Goal: Task Accomplishment & Management: Use online tool/utility

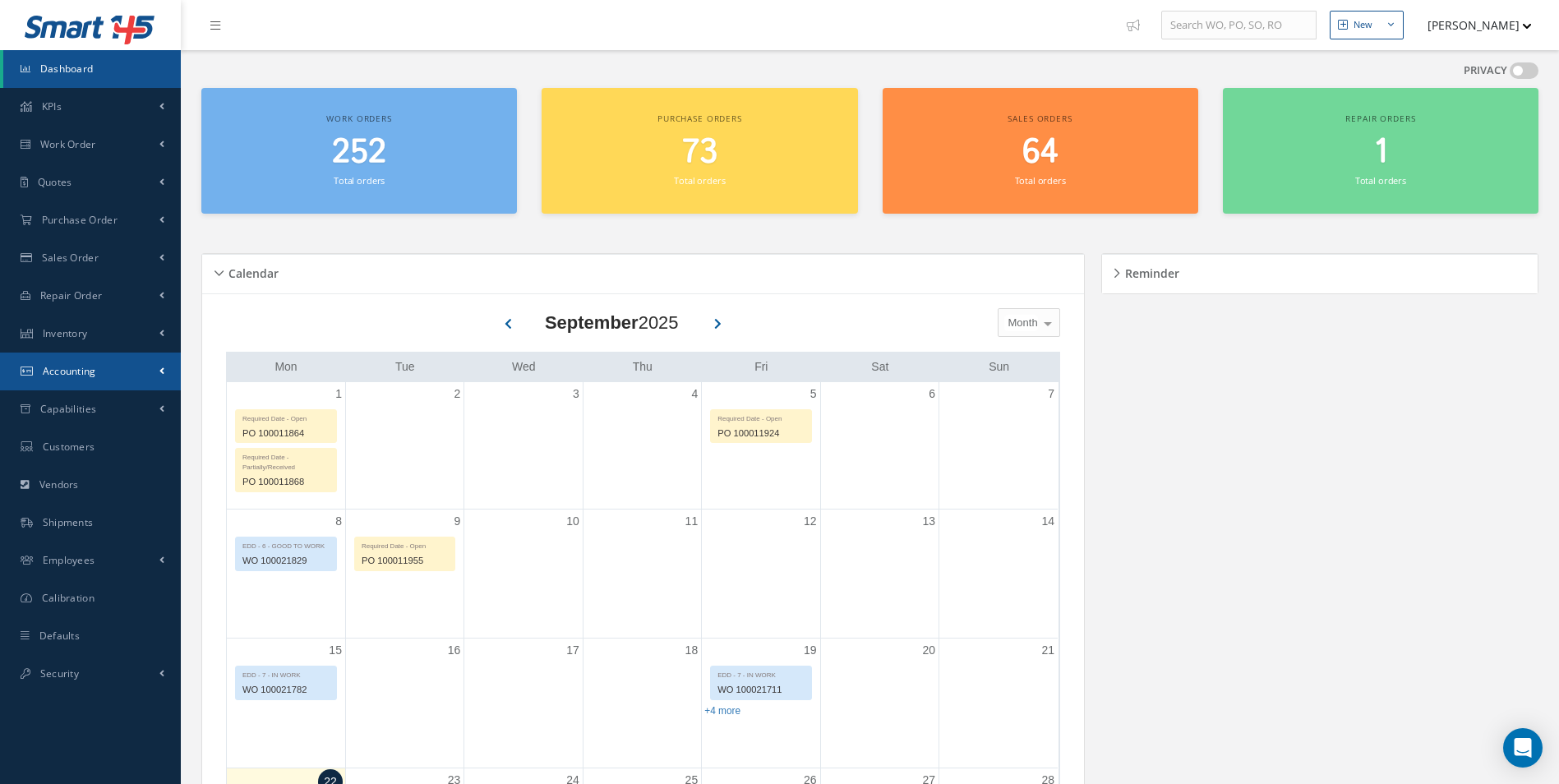
click at [135, 360] on link "Accounting" at bounding box center [90, 372] width 181 height 38
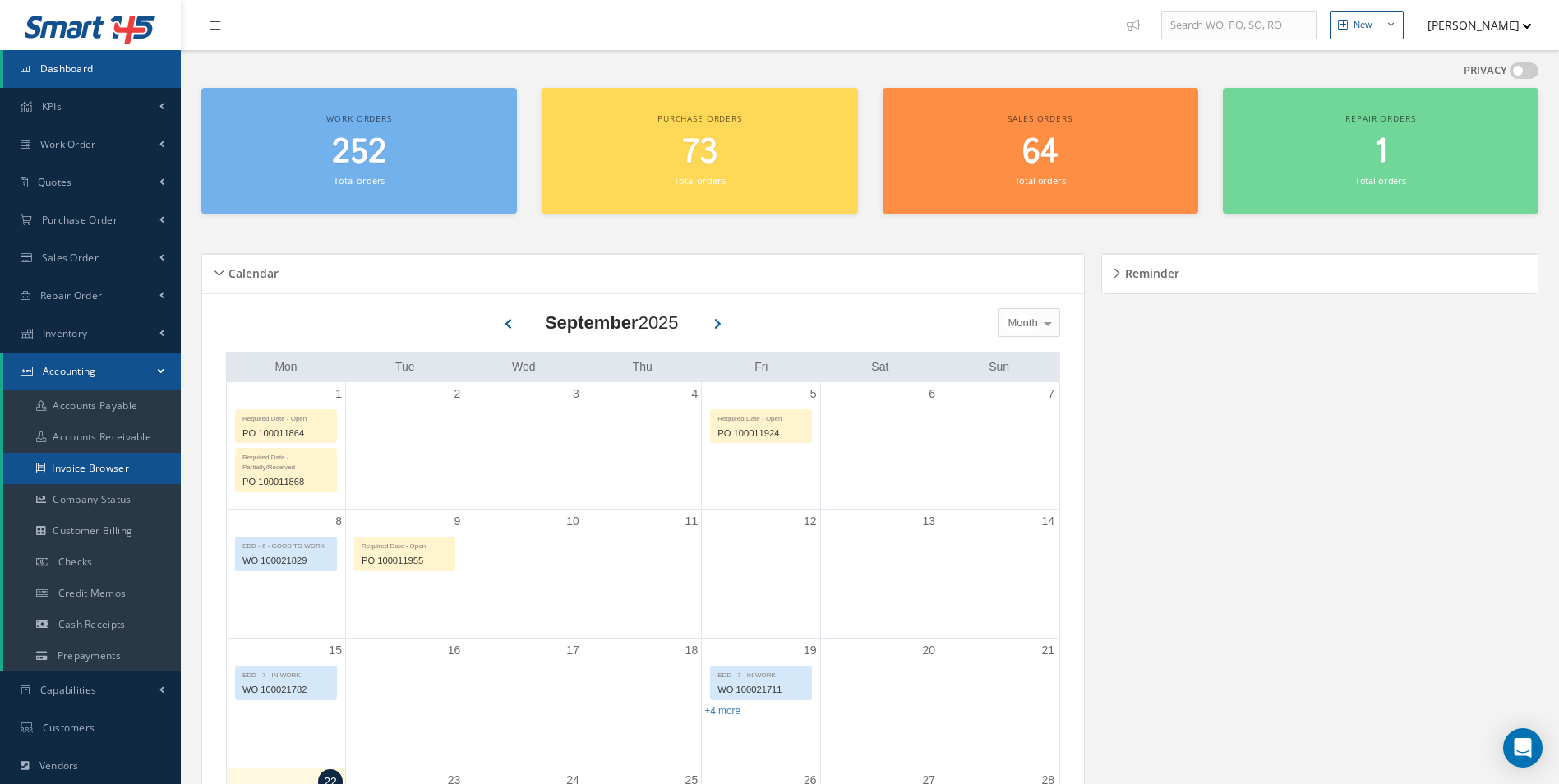
click at [105, 461] on link "Invoice Browser" at bounding box center [92, 468] width 177 height 31
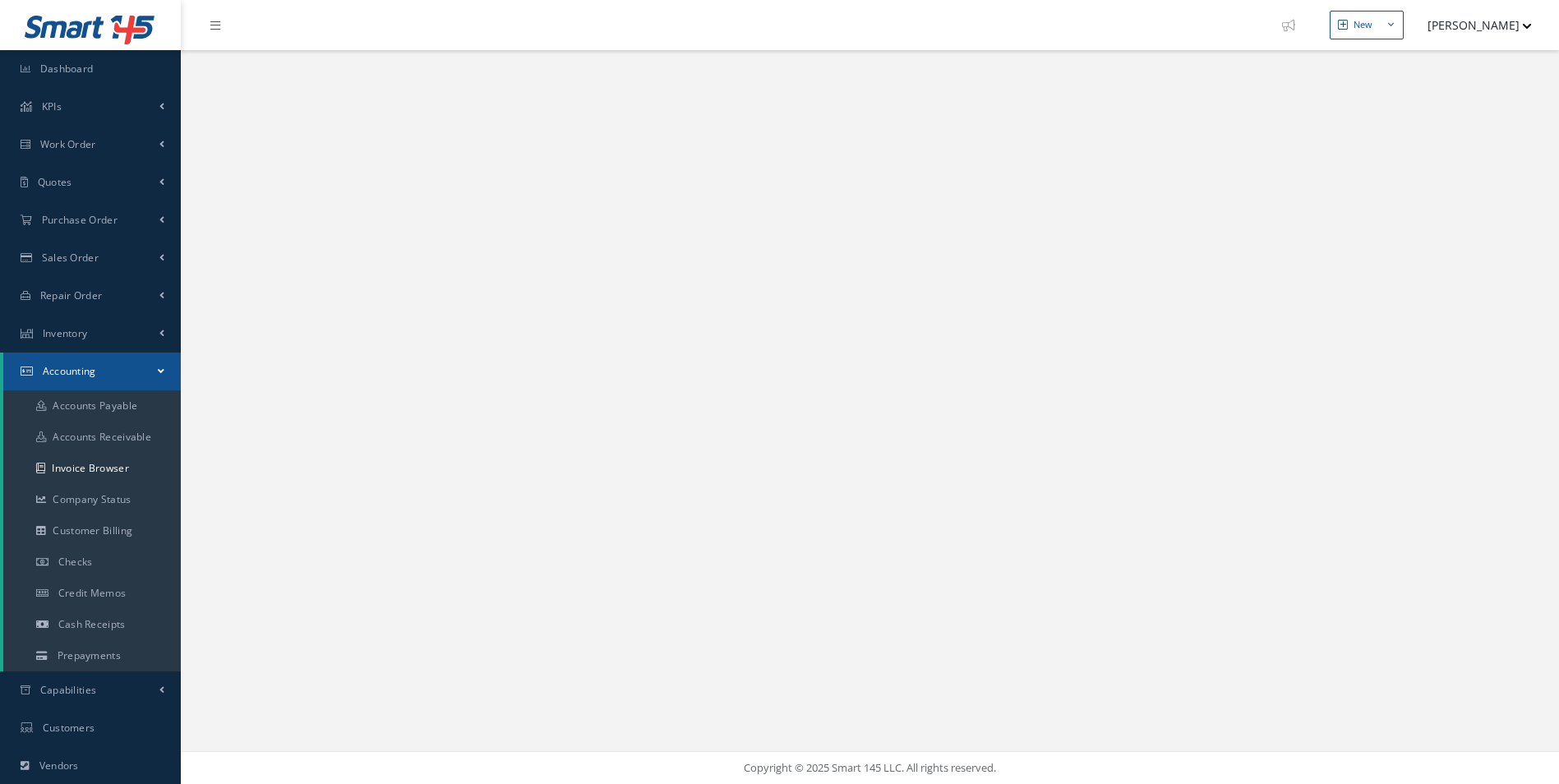
select select "25"
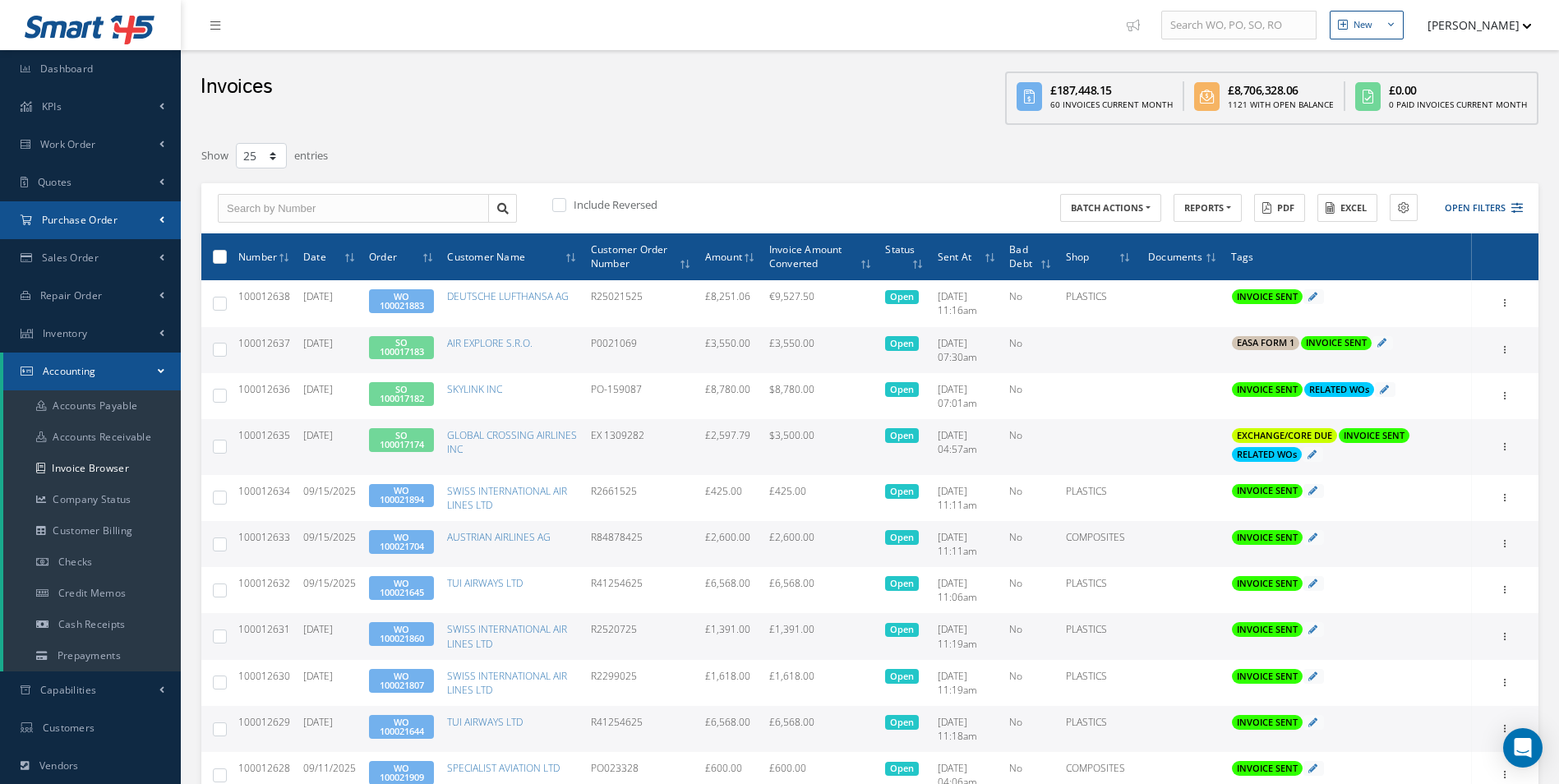
click at [120, 226] on link "Purchase Order" at bounding box center [90, 221] width 181 height 38
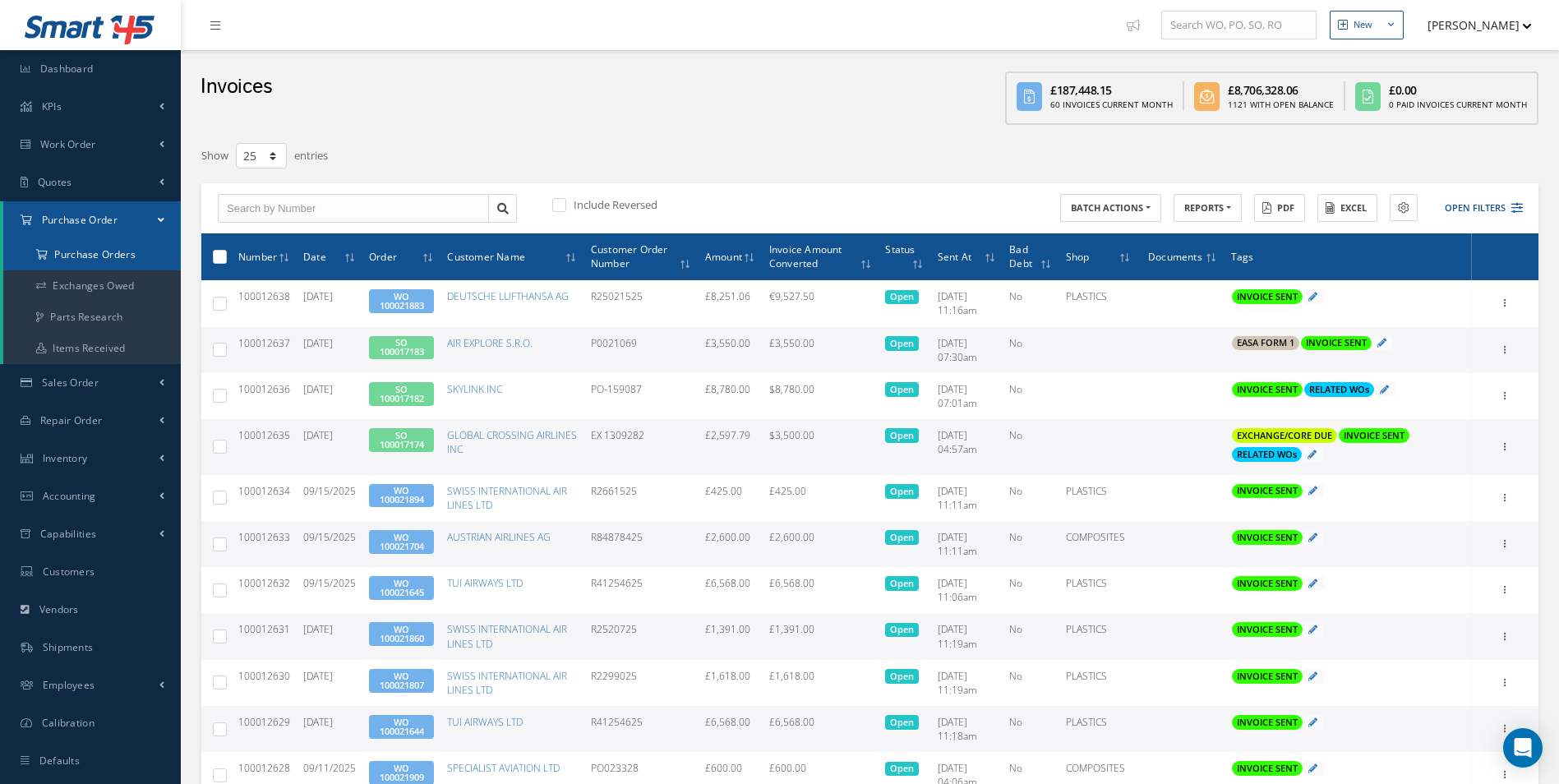
click at [109, 249] on a=1&status_id=2&status_id=3&status_id=5&collapsedFilters"] "Purchase Orders" at bounding box center [92, 254] width 177 height 31
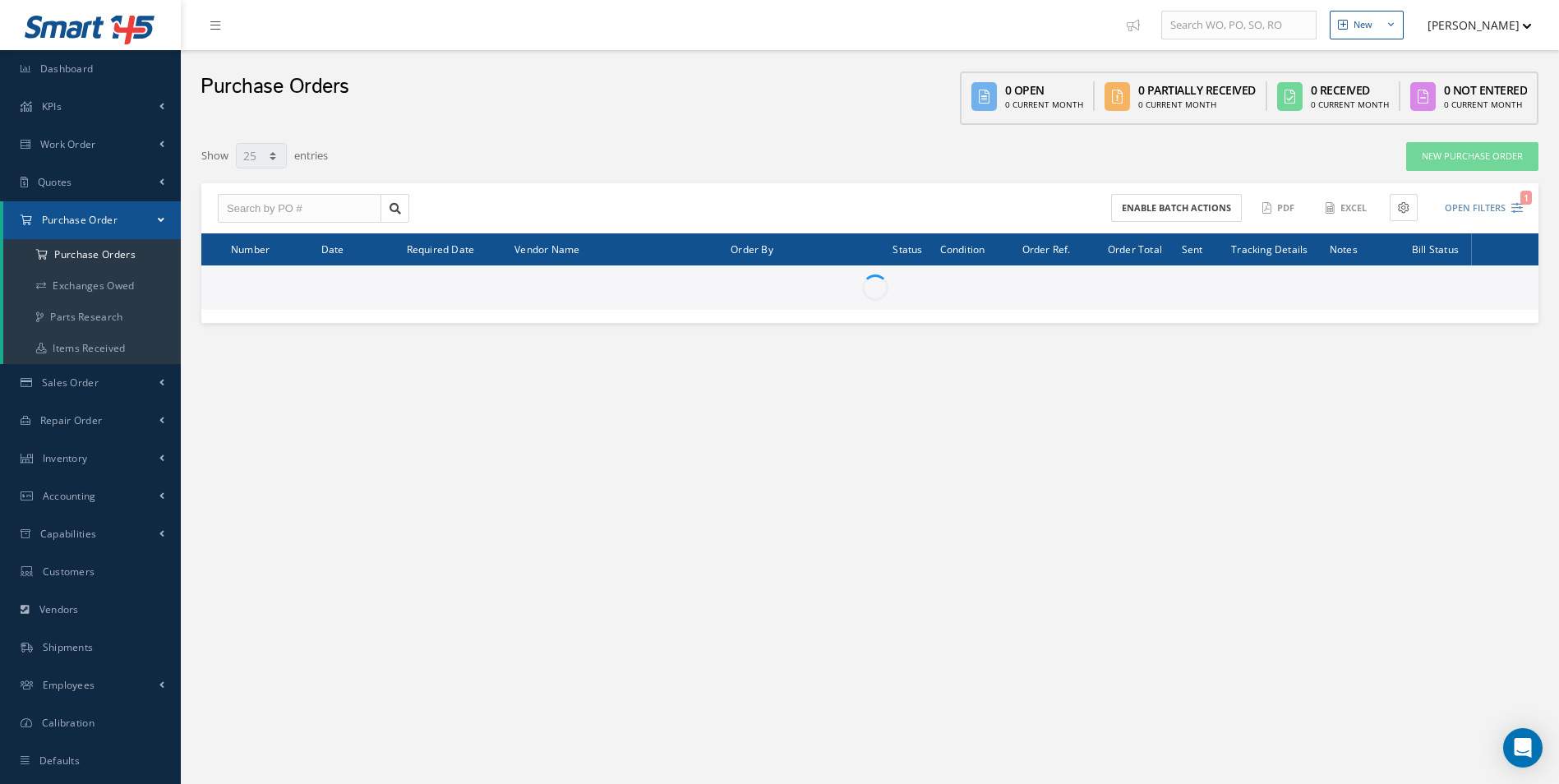
select select "25"
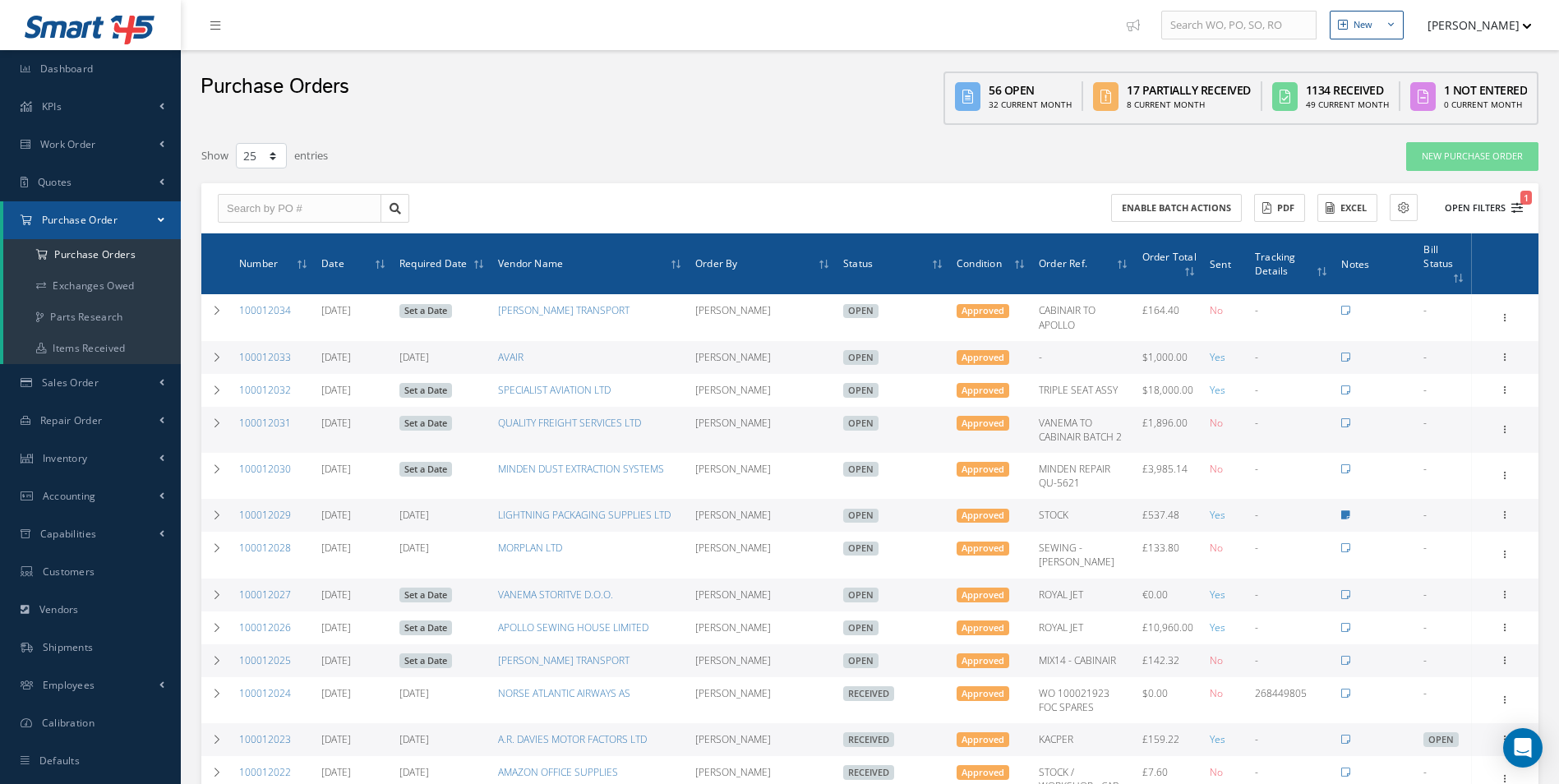
click at [1469, 207] on button "Open Filters 1" at bounding box center [1476, 208] width 93 height 27
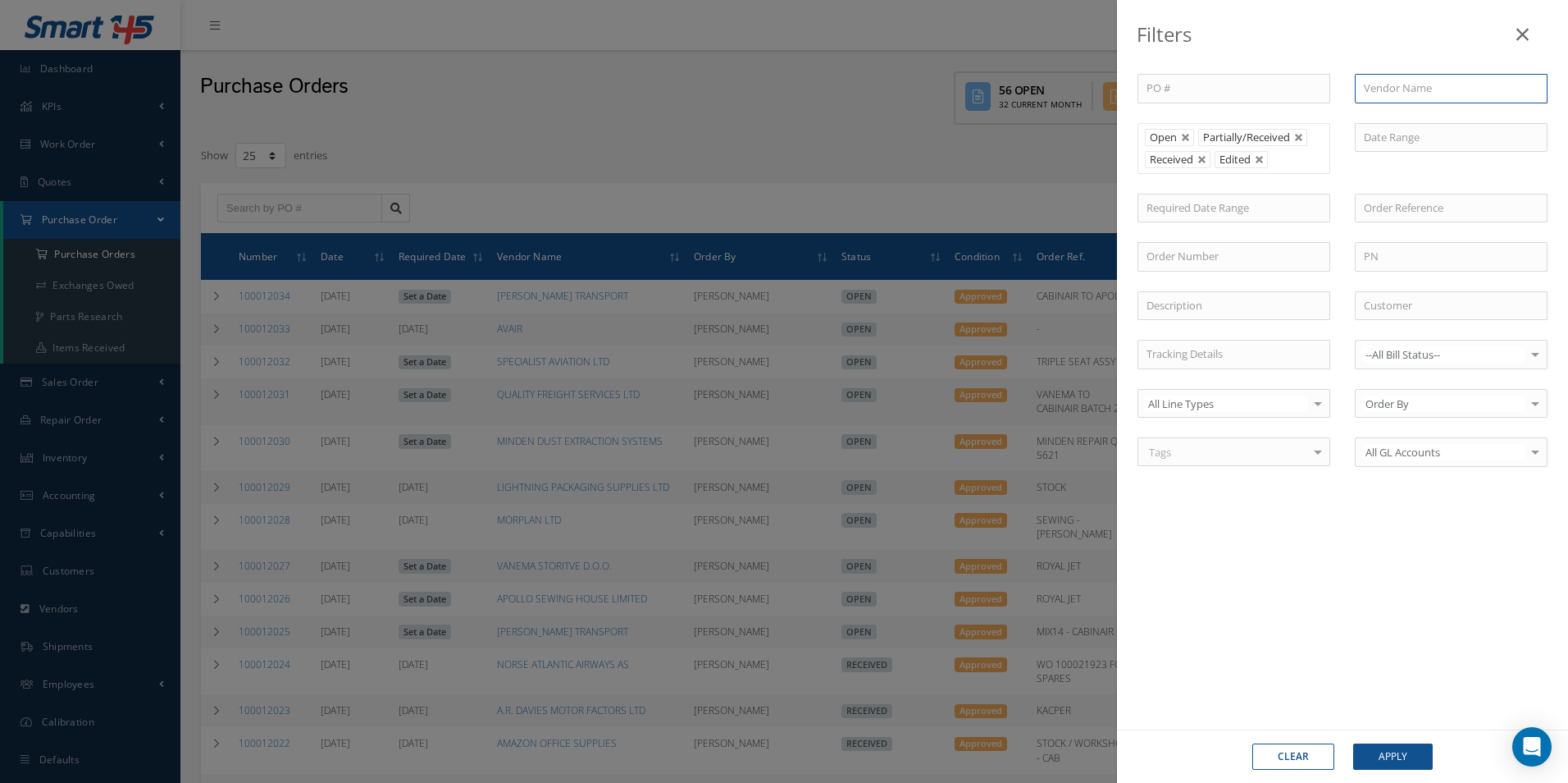
click at [1401, 99] on input "text" at bounding box center [1451, 88] width 192 height 29
click at [1396, 119] on span "VANEMA STORITVE D.O.O." at bounding box center [1428, 117] width 127 height 15
type input "VANEMA STORITVE D.O.O."
click at [1396, 747] on button "Apply" at bounding box center [1393, 756] width 80 height 26
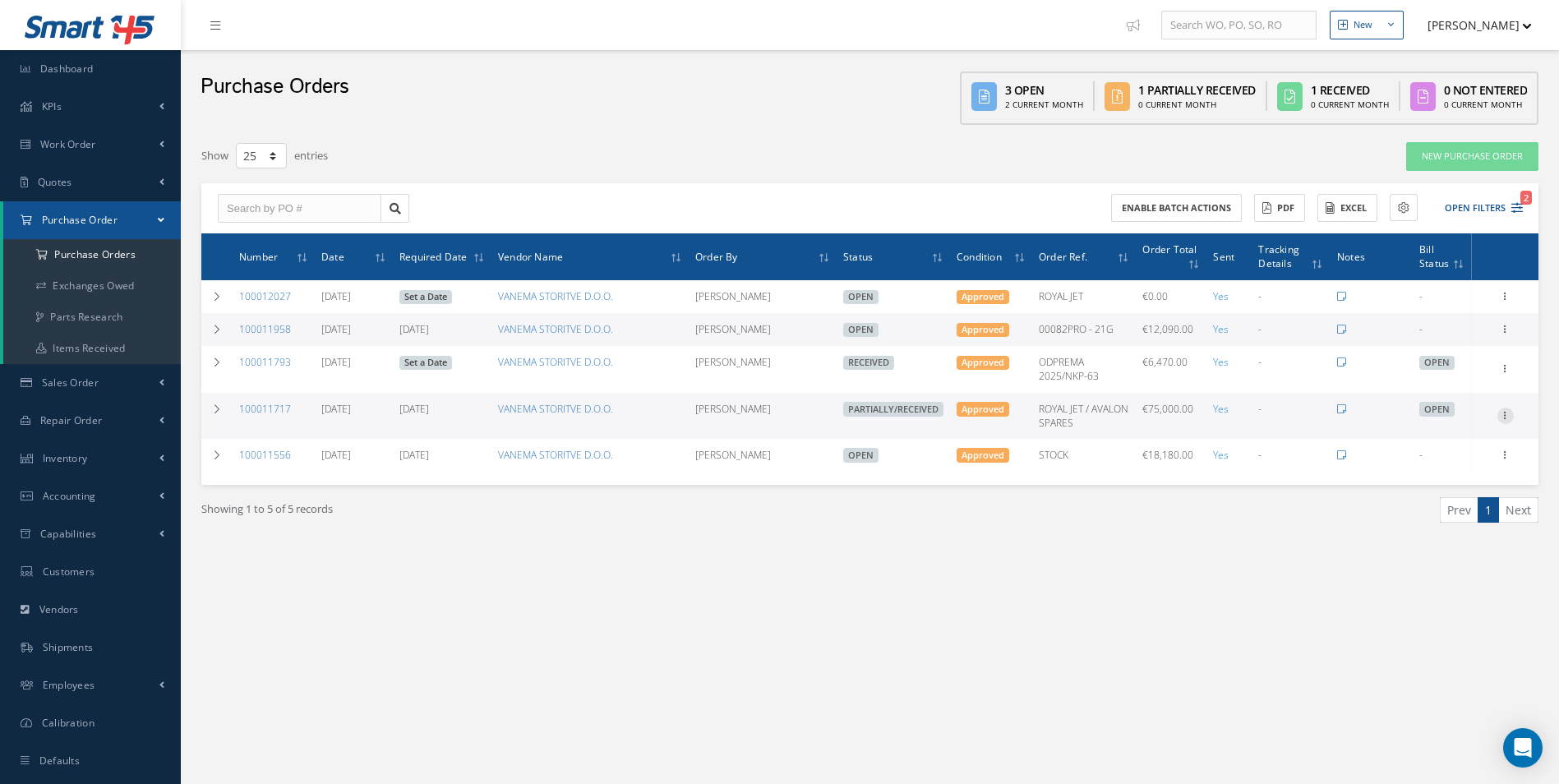
click at [1497, 413] on icon at bounding box center [1505, 413] width 17 height 13
click at [1403, 494] on link "Create Bill" at bounding box center [1430, 490] width 130 height 22
type input "0.00"
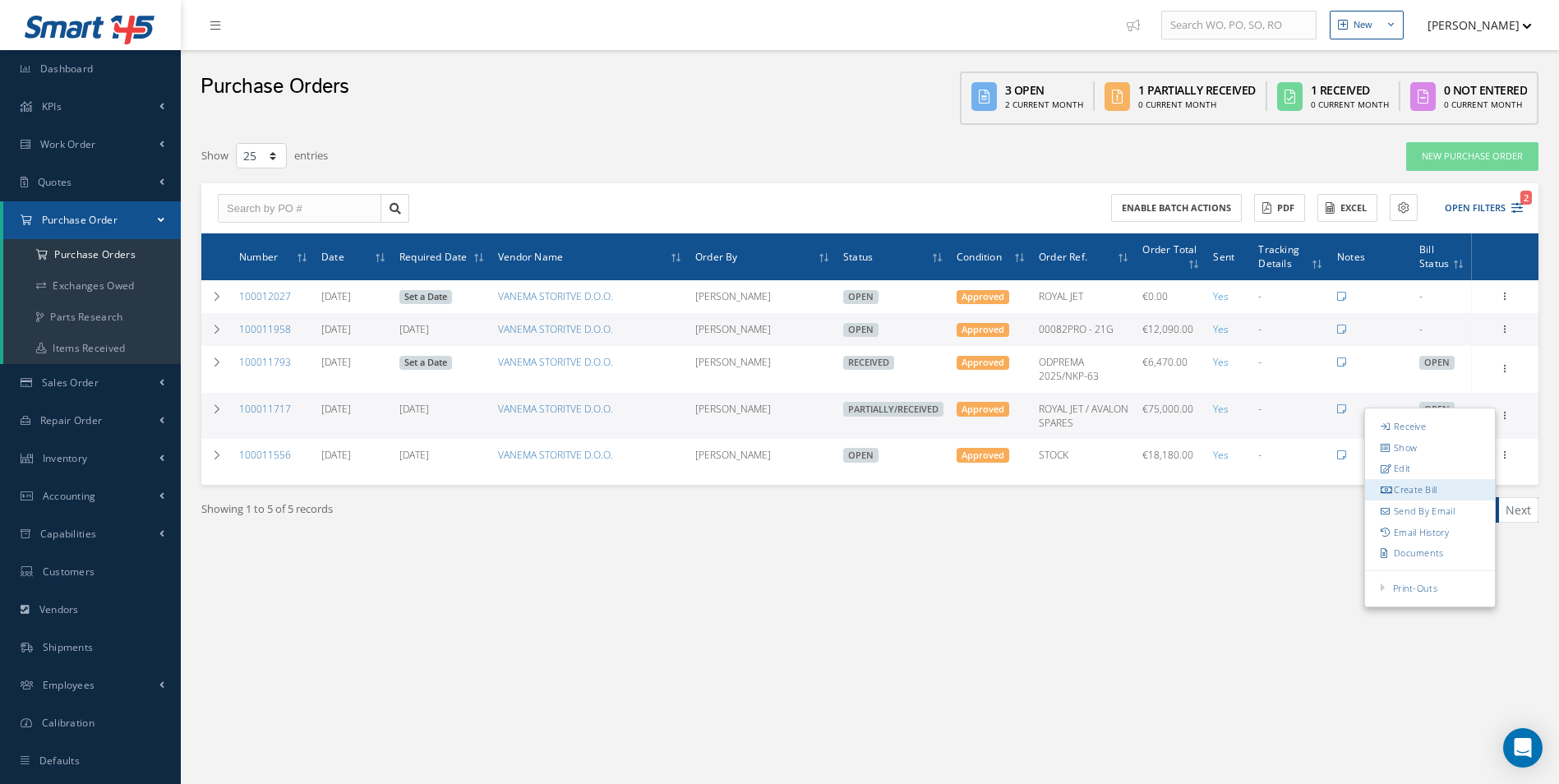
type input "0.00"
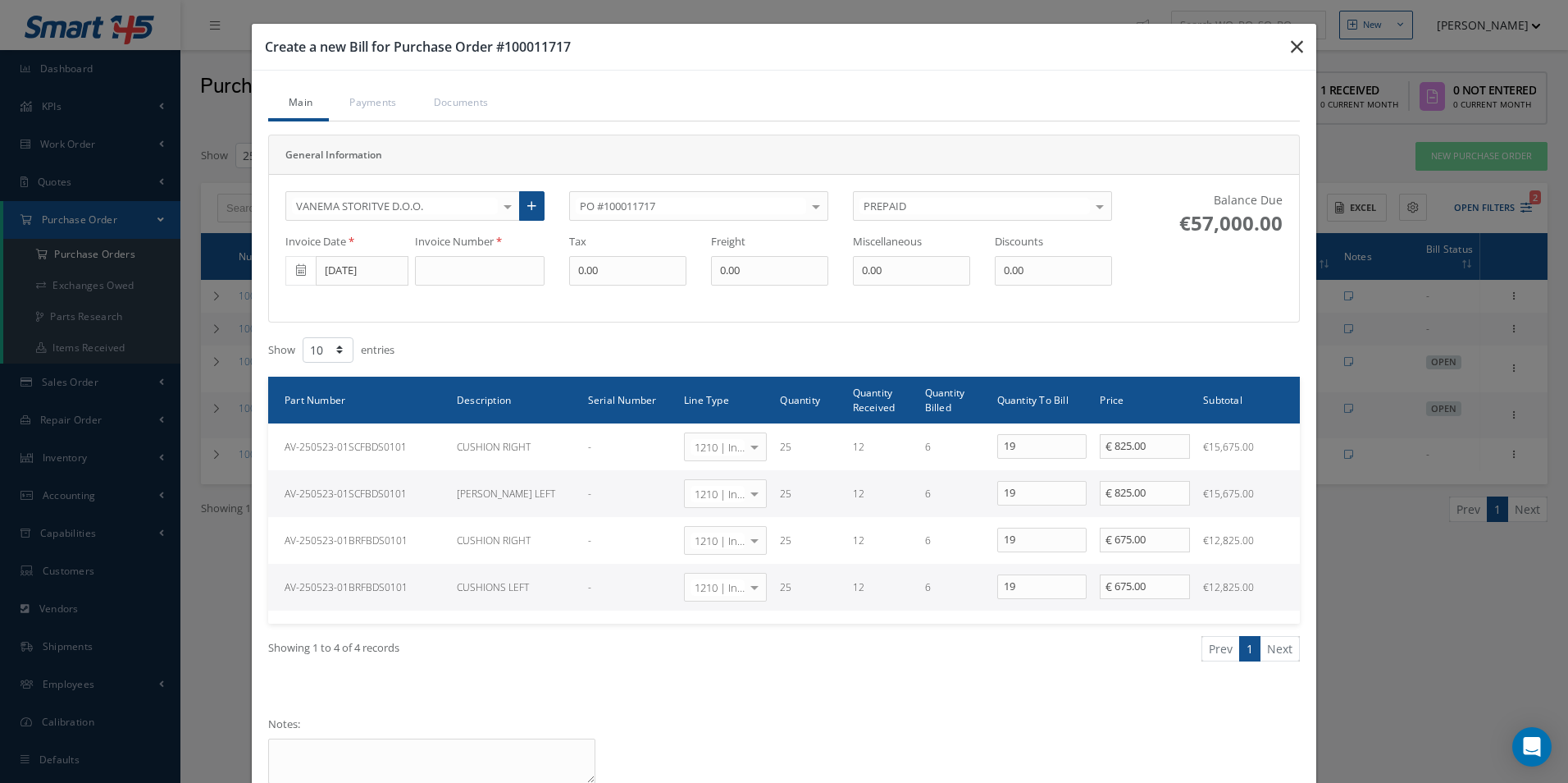
click at [1291, 43] on icon "button" at bounding box center [1297, 47] width 12 height 20
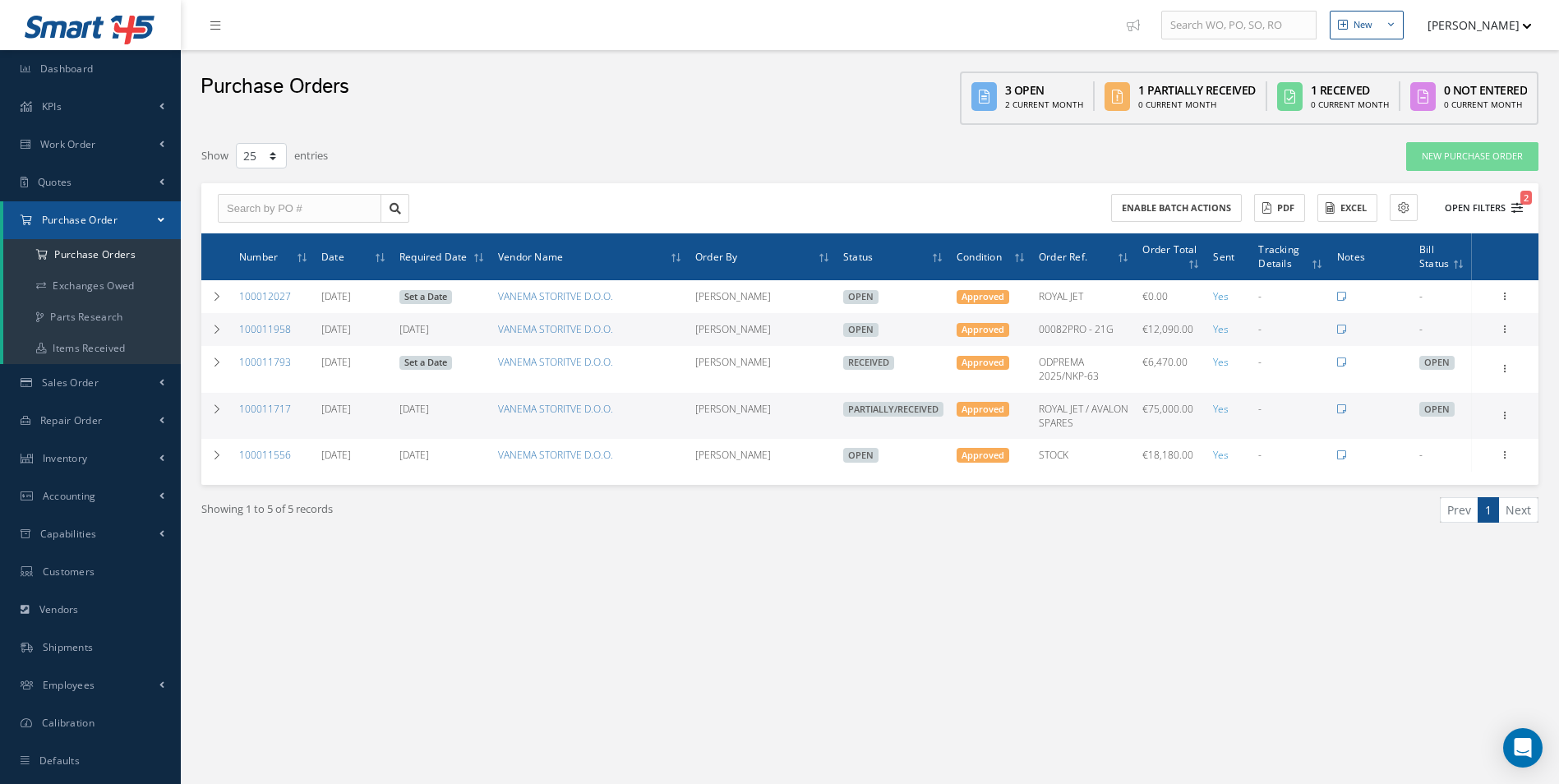
click at [1493, 208] on button "Open Filters 2" at bounding box center [1476, 208] width 93 height 27
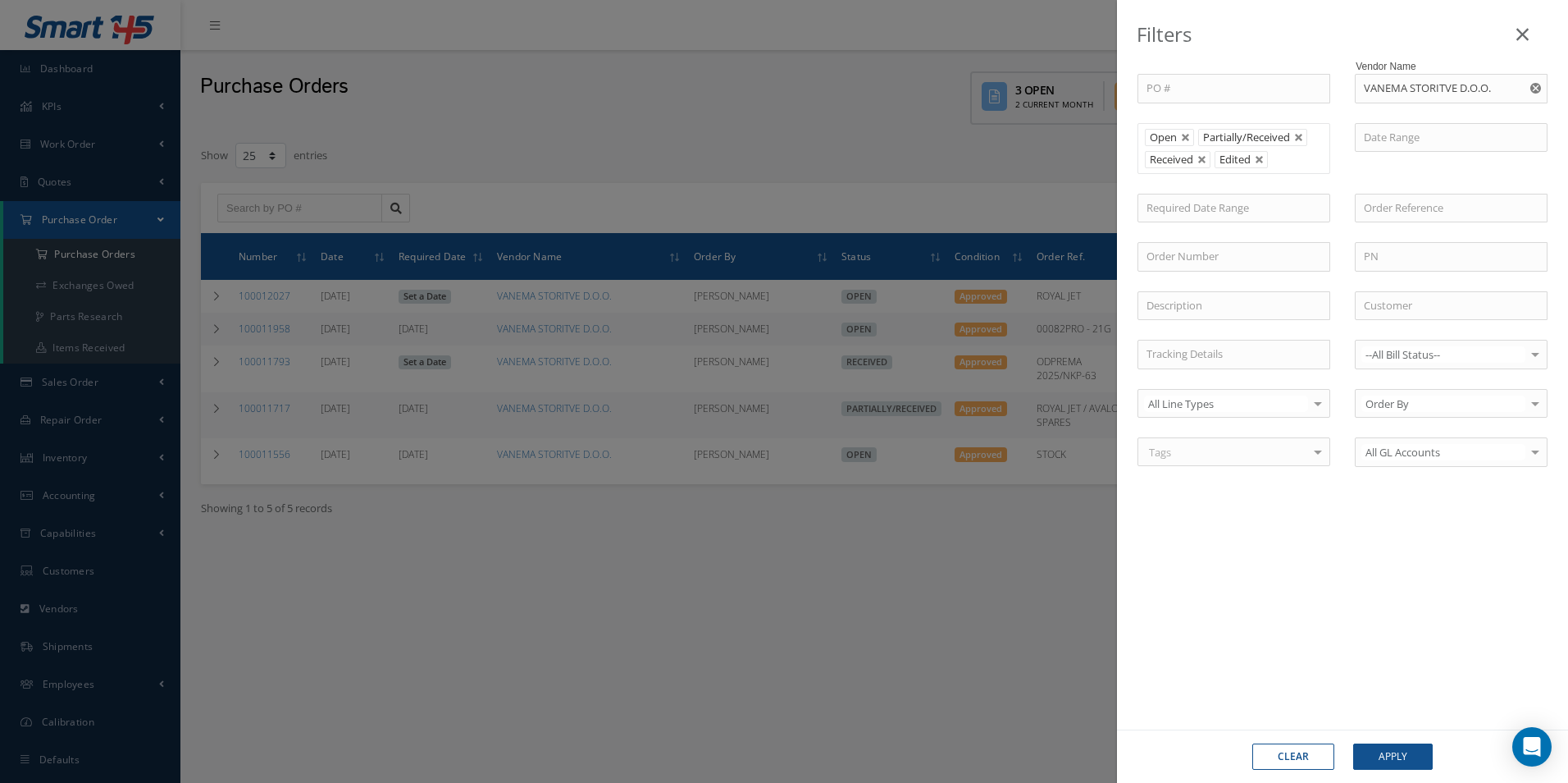
click at [1535, 88] on icon "Reset" at bounding box center [1536, 88] width 10 height 10
click at [1462, 82] on input "text" at bounding box center [1451, 88] width 192 height 29
click at [1425, 117] on div "M-TRIM LTD" at bounding box center [1452, 118] width 175 height 16
click at [1396, 750] on button "Apply" at bounding box center [1393, 756] width 80 height 26
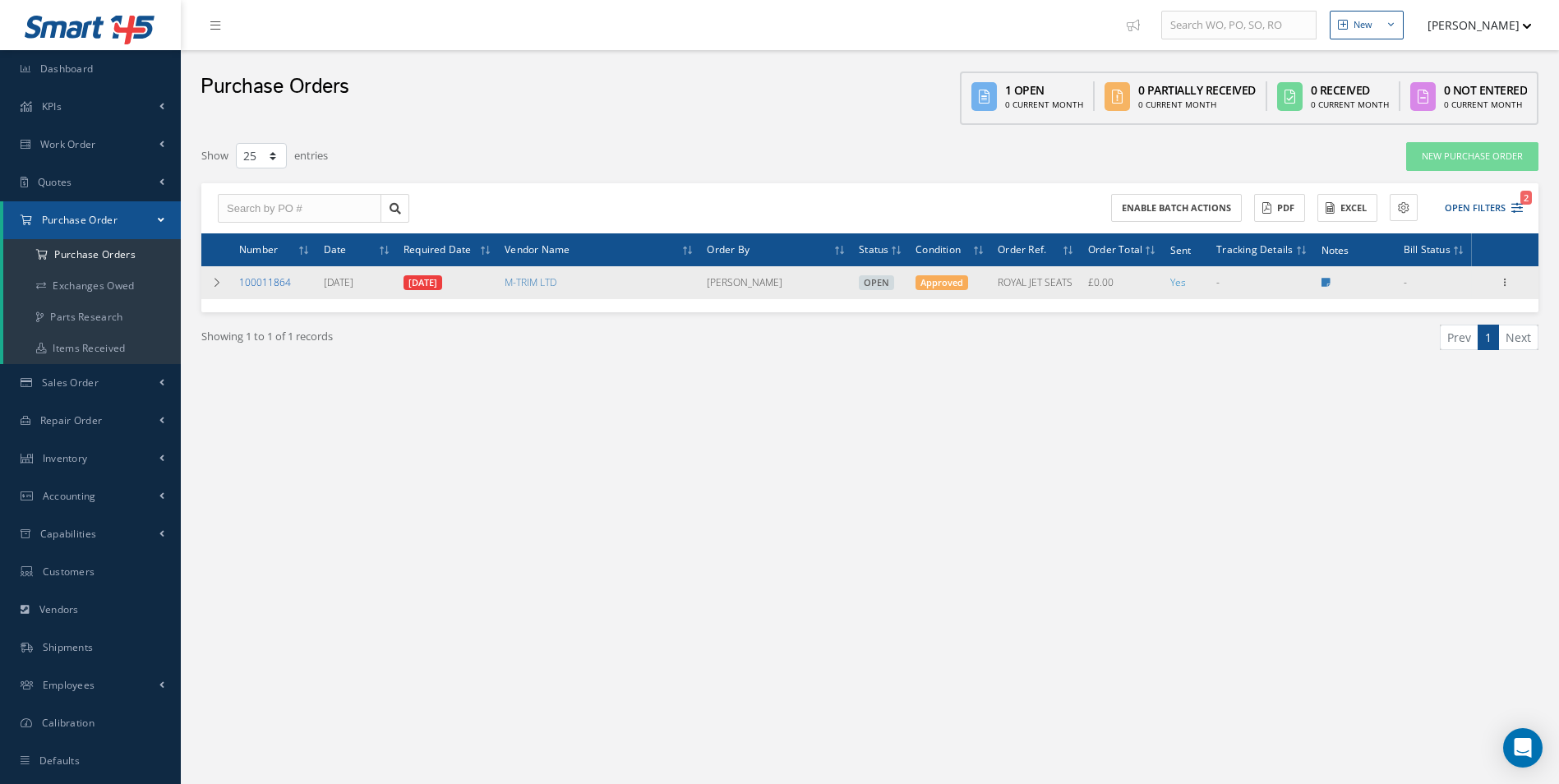
drag, startPoint x: 293, startPoint y: 283, endPoint x: 241, endPoint y: 287, distance: 52.2
click at [241, 287] on td "100011864" at bounding box center [274, 283] width 84 height 33
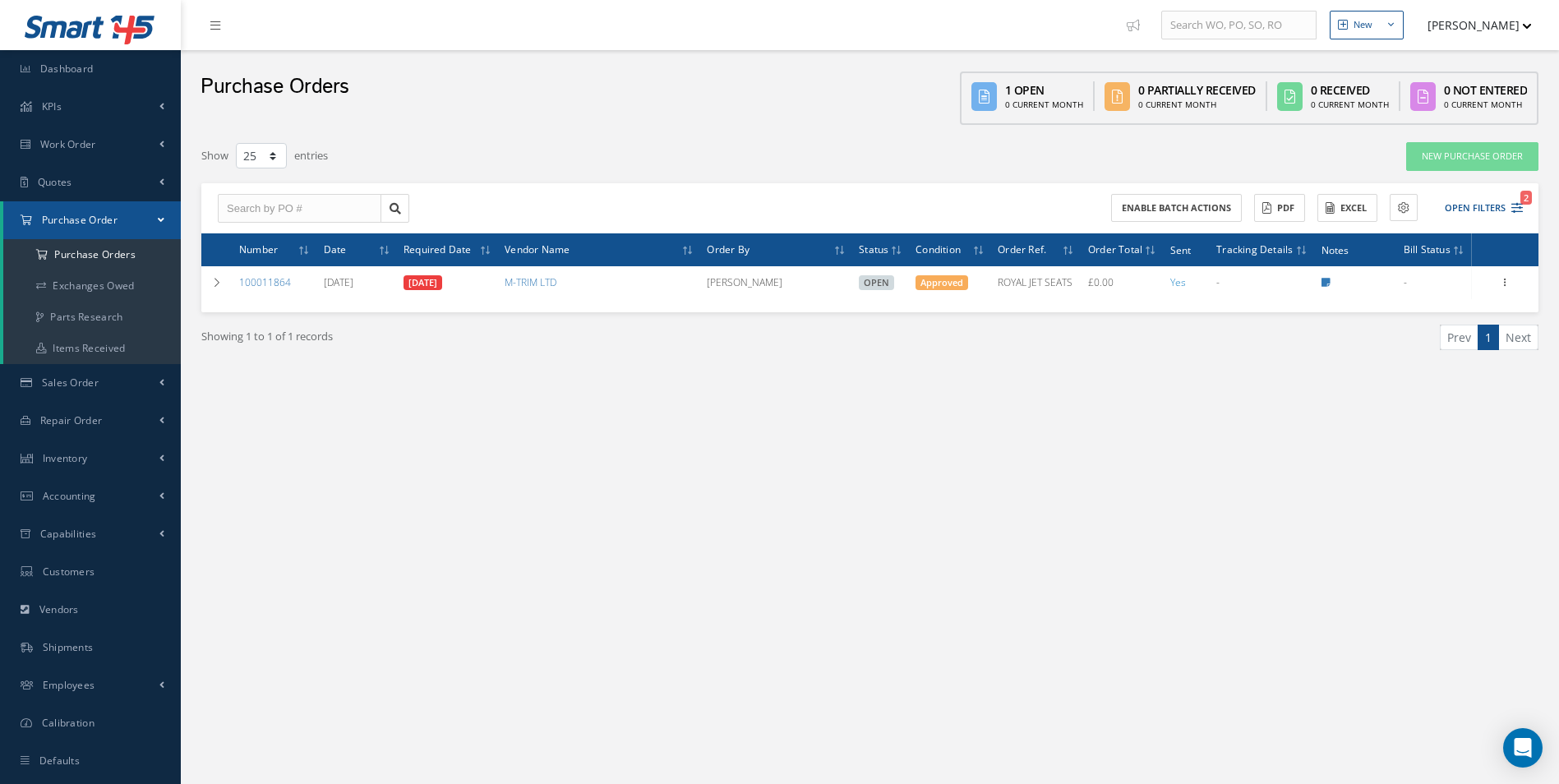
copy link "100011864"
click at [1482, 209] on button "Open Filters 2" at bounding box center [1476, 208] width 93 height 27
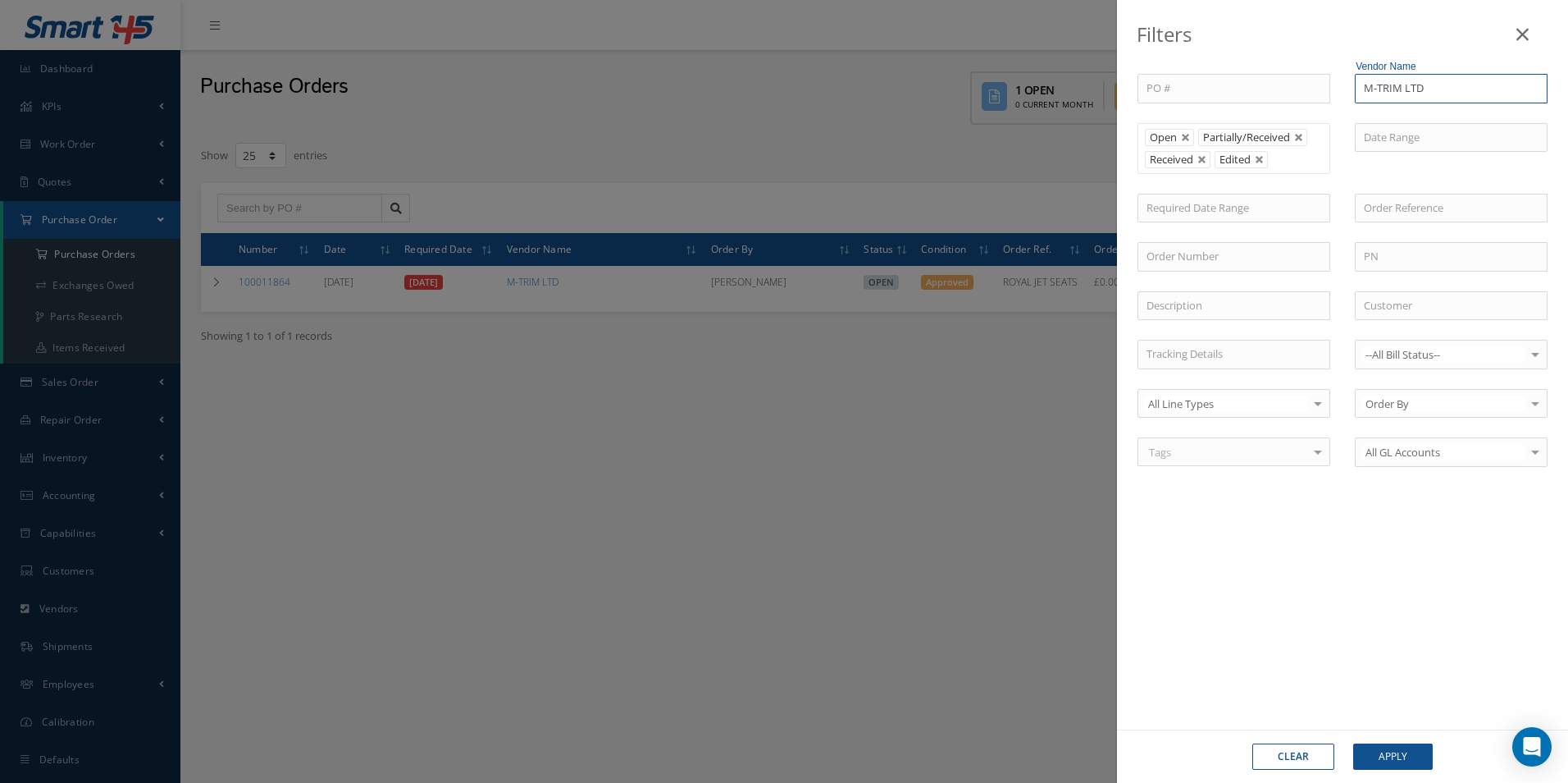
drag, startPoint x: 1375, startPoint y: 84, endPoint x: 985, endPoint y: 47, distance: 391.8
click at [984, 49] on div "Filters PO # Vendor Name M-TRIM LTD Open Partially/Received Received Canceled E…" at bounding box center [784, 391] width 1568 height 783
click at [1353, 743] on button "Apply" at bounding box center [1393, 756] width 80 height 26
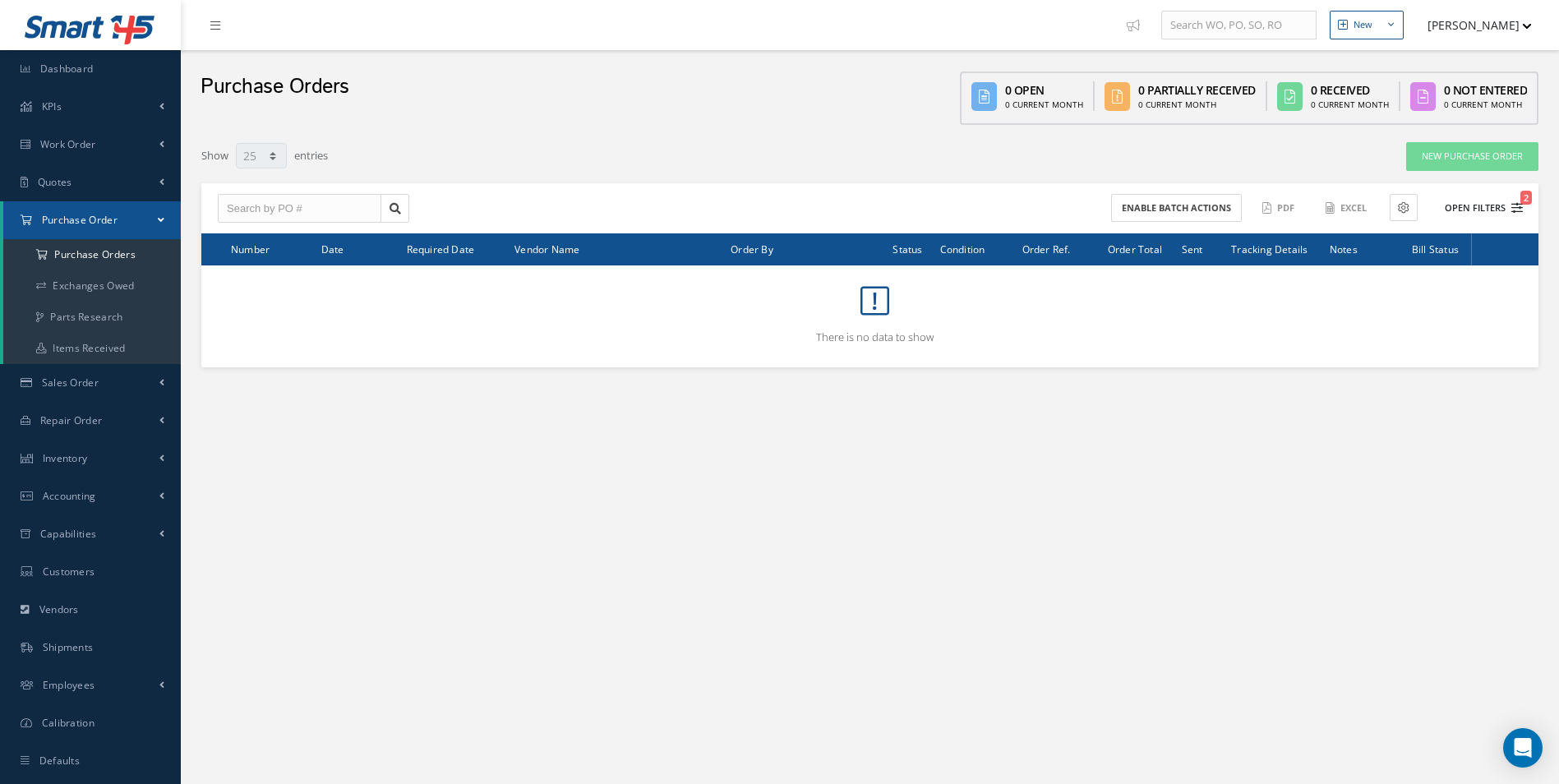
click at [1483, 194] on button "Open Filters 2" at bounding box center [1476, 208] width 93 height 27
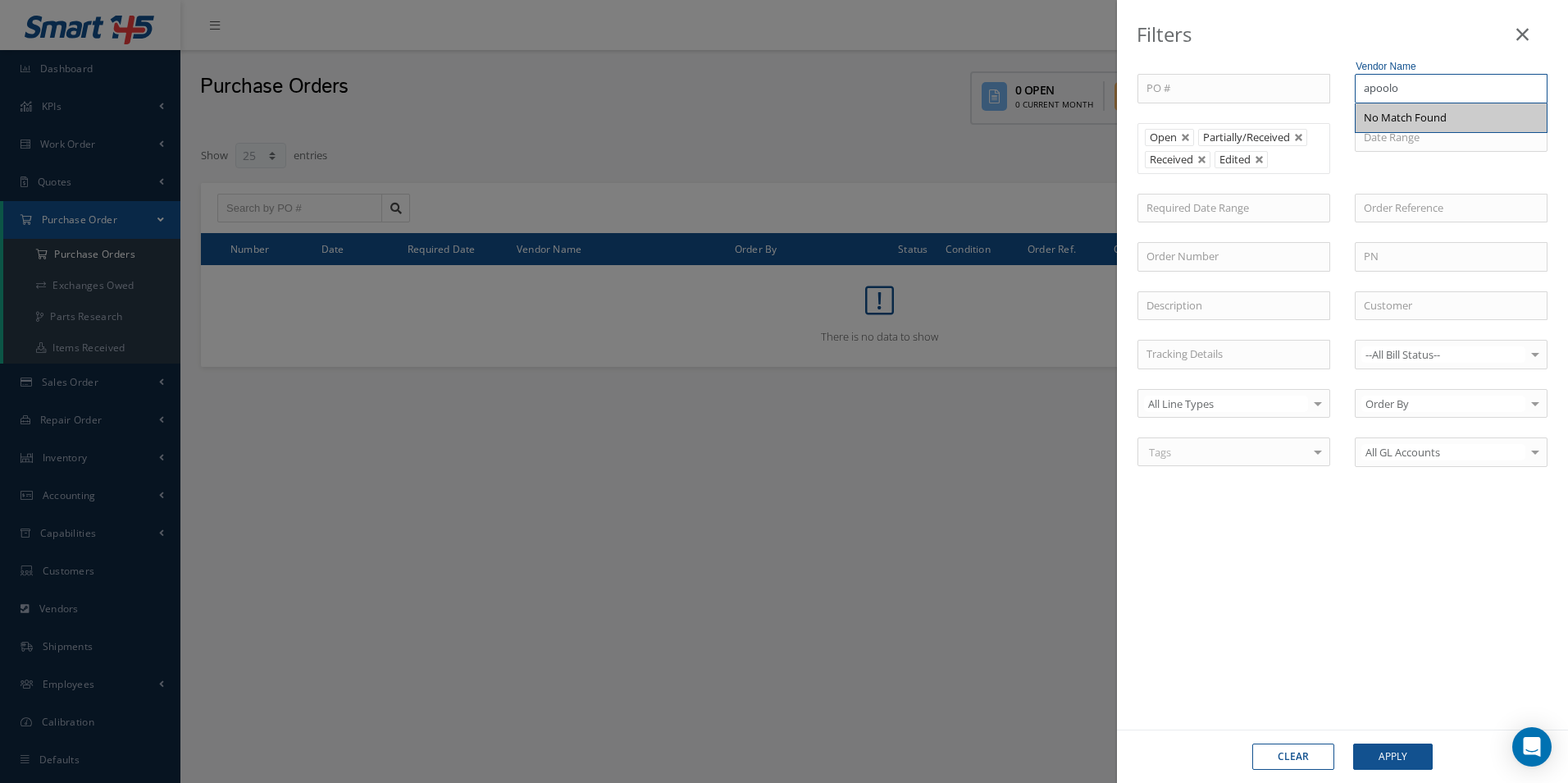
drag, startPoint x: 1408, startPoint y: 90, endPoint x: 984, endPoint y: 78, distance: 424.2
click at [1048, 70] on div "Filters PO # Vendor Name apoolo No Match Found Open Partially/Received Received…" at bounding box center [784, 391] width 1568 height 783
click at [1353, 743] on button "Apply" at bounding box center [1393, 756] width 80 height 26
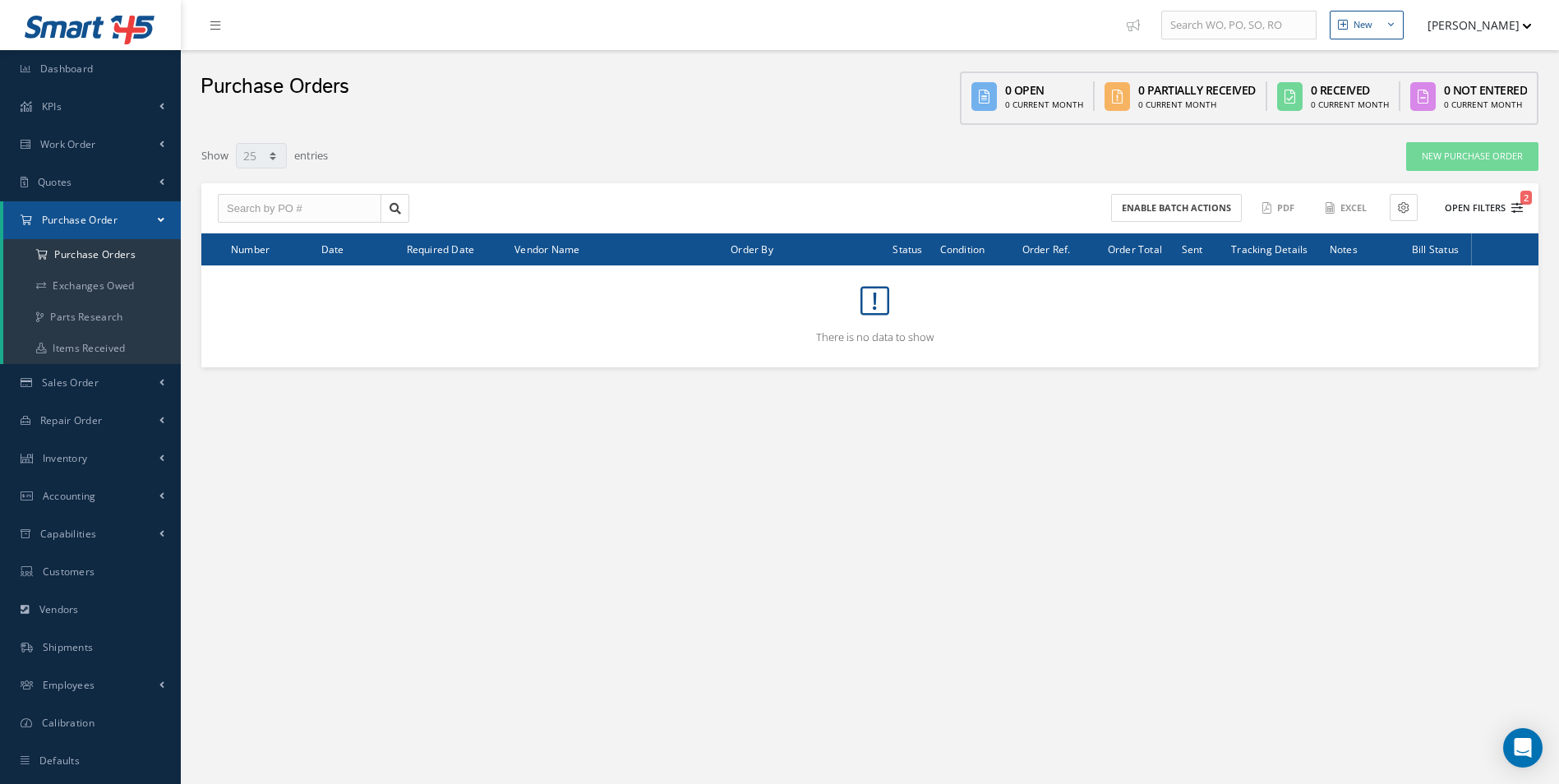
click at [1498, 208] on button "Open Filters 2" at bounding box center [1476, 208] width 93 height 27
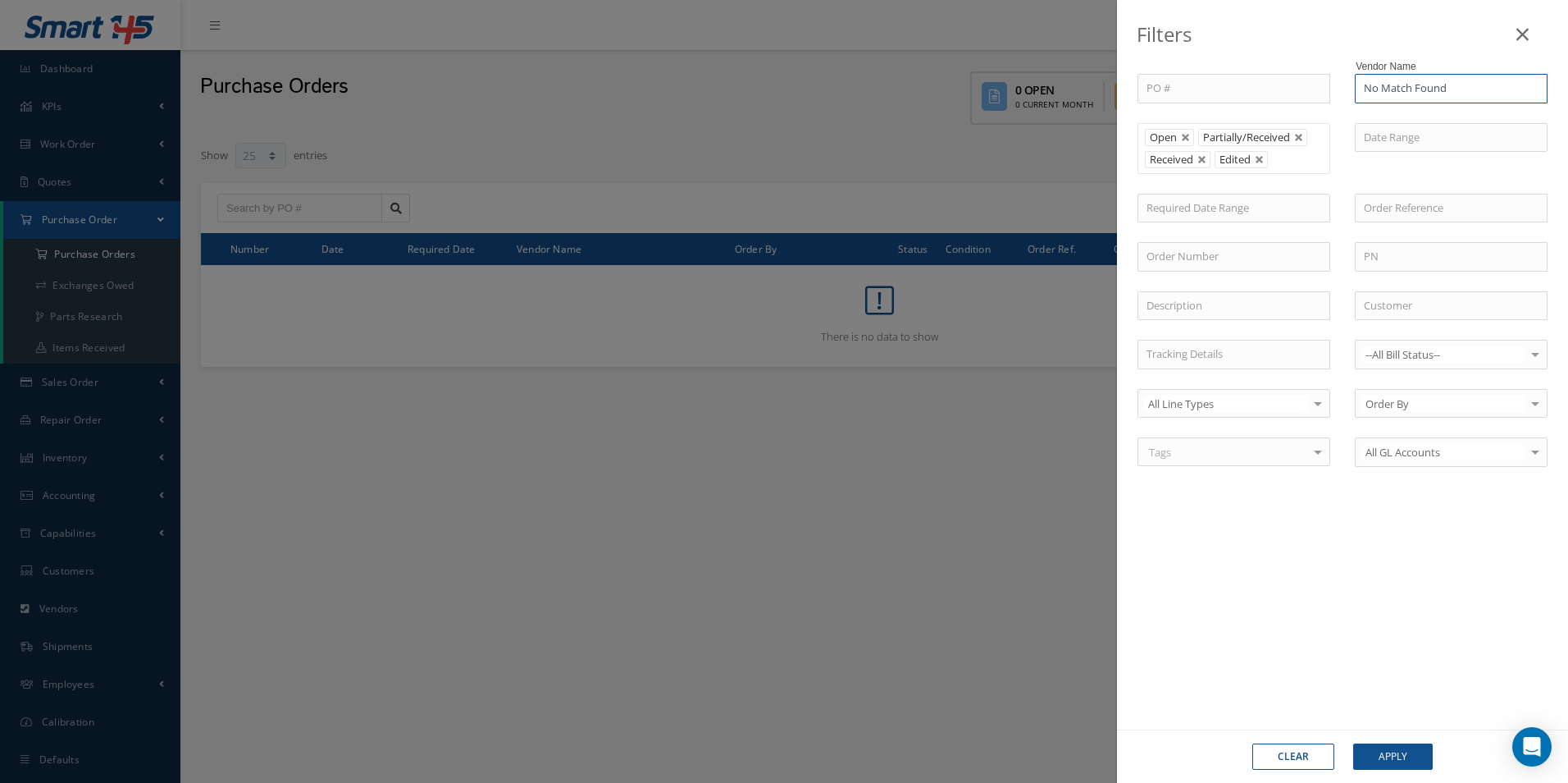
click at [1489, 91] on input "No Match Found" at bounding box center [1451, 88] width 192 height 29
drag, startPoint x: 1482, startPoint y: 92, endPoint x: 1106, endPoint y: 56, distance: 377.7
click at [1106, 56] on div "Filters PO # Vendor Name No Match Found No Match Found Open Partially/Received …" at bounding box center [784, 391] width 1568 height 783
click at [1435, 114] on span "APOLLO SEWING HOUSE LIMITED" at bounding box center [1425, 126] width 121 height 31
type input "APOLLO SEWING HOUSE LIMITED"
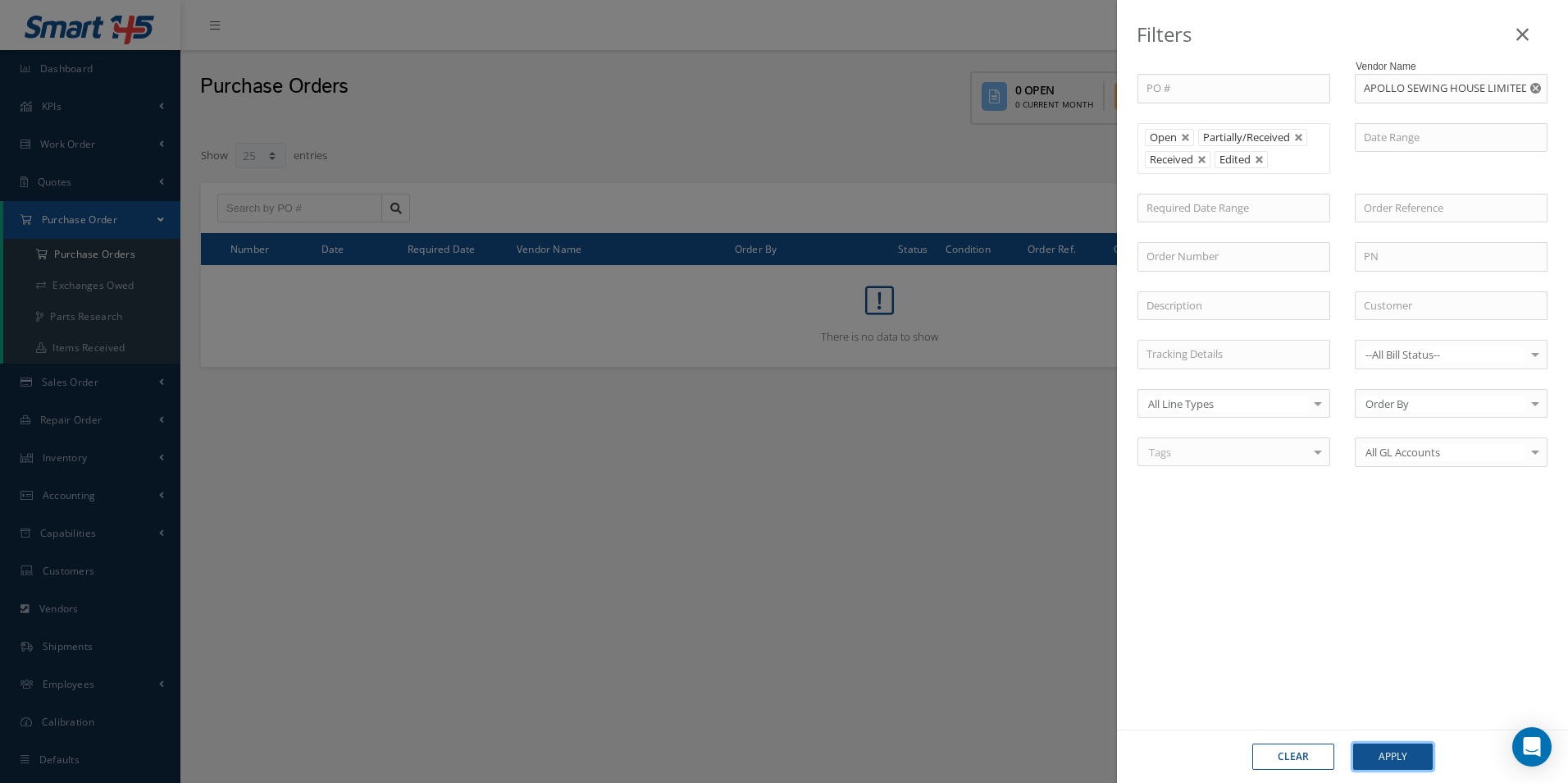
click at [1399, 754] on button "Apply" at bounding box center [1393, 756] width 80 height 26
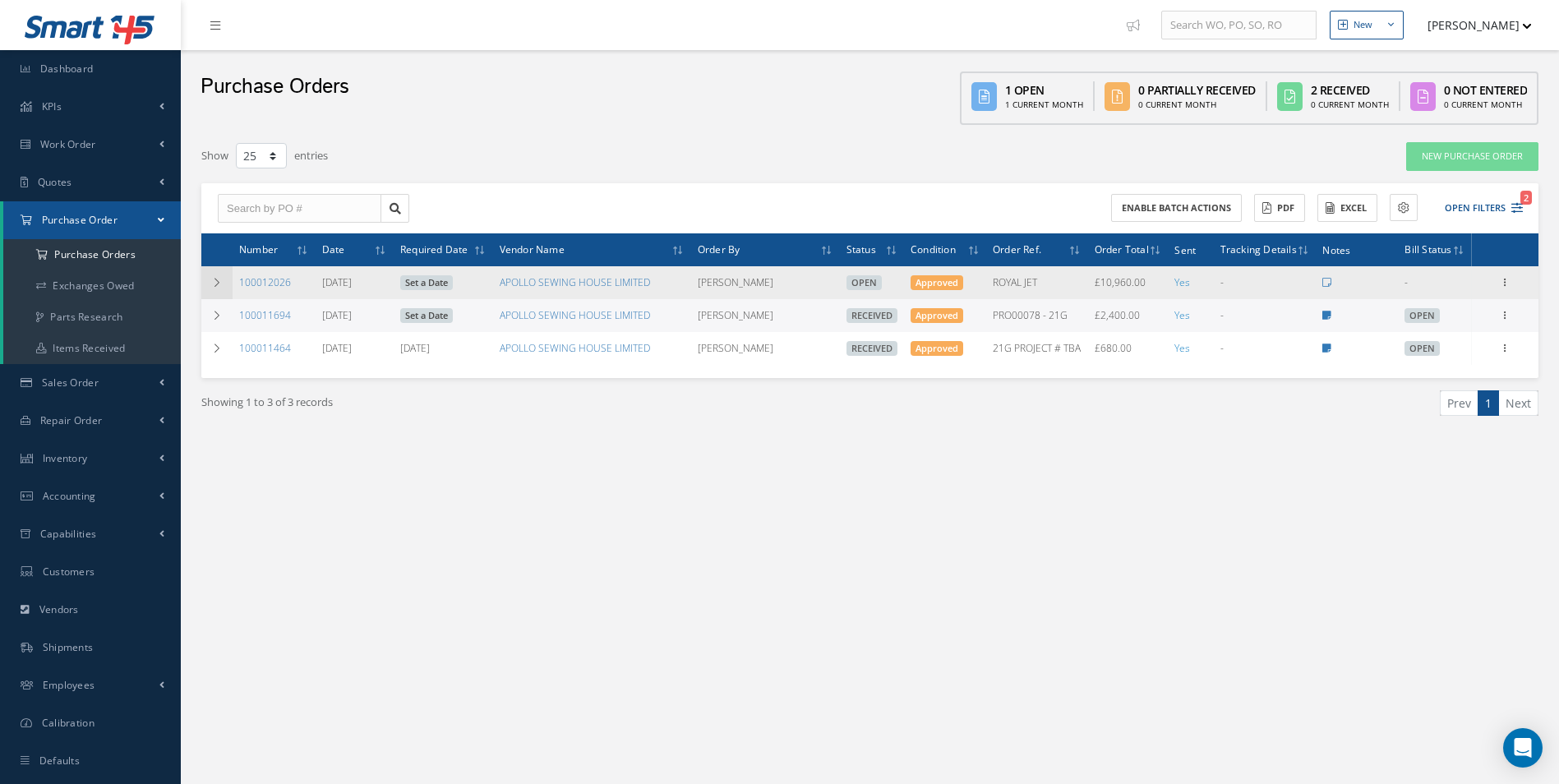
click at [216, 286] on icon at bounding box center [216, 282] width 11 height 10
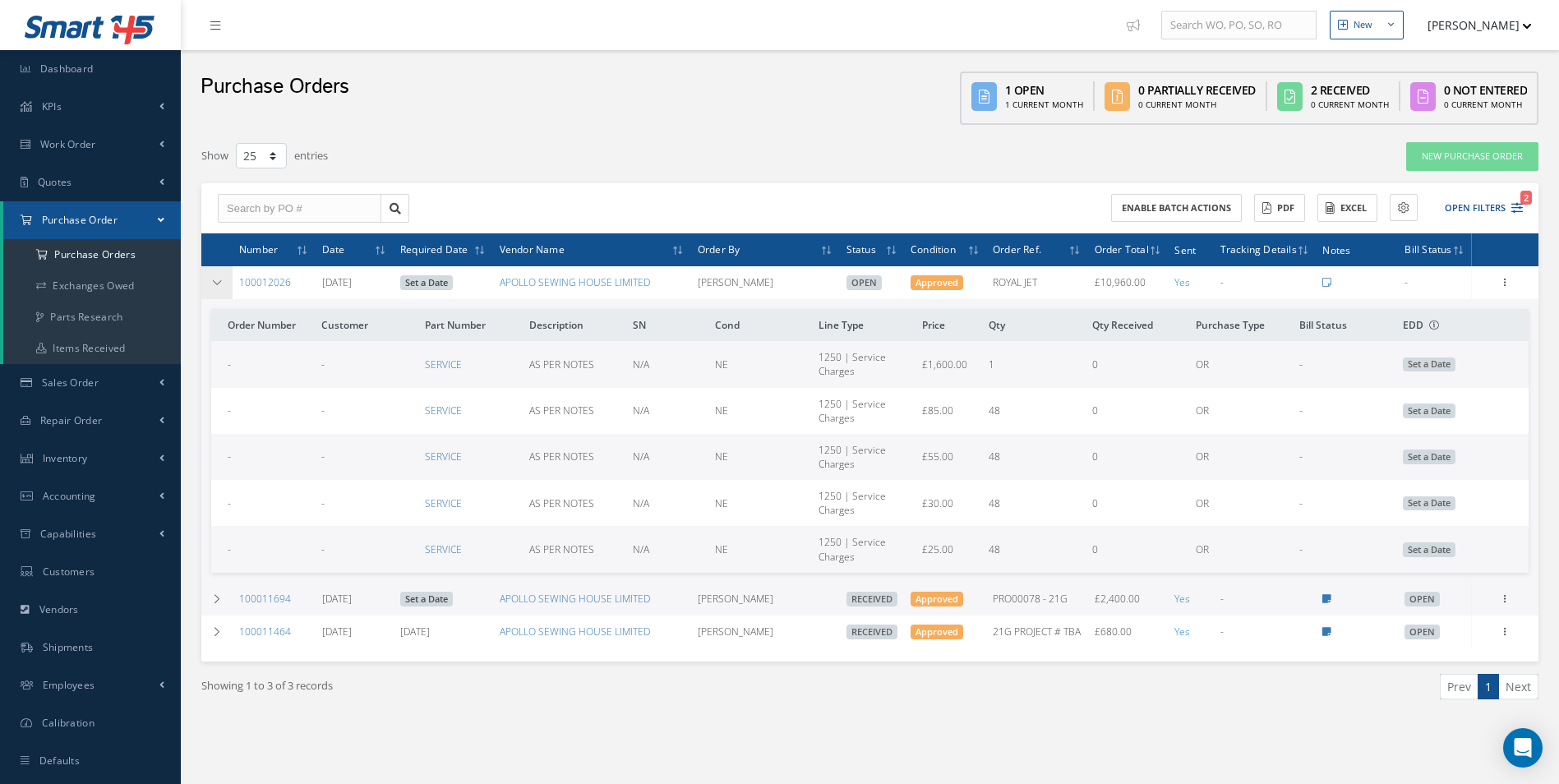
click at [216, 286] on icon at bounding box center [216, 282] width 11 height 10
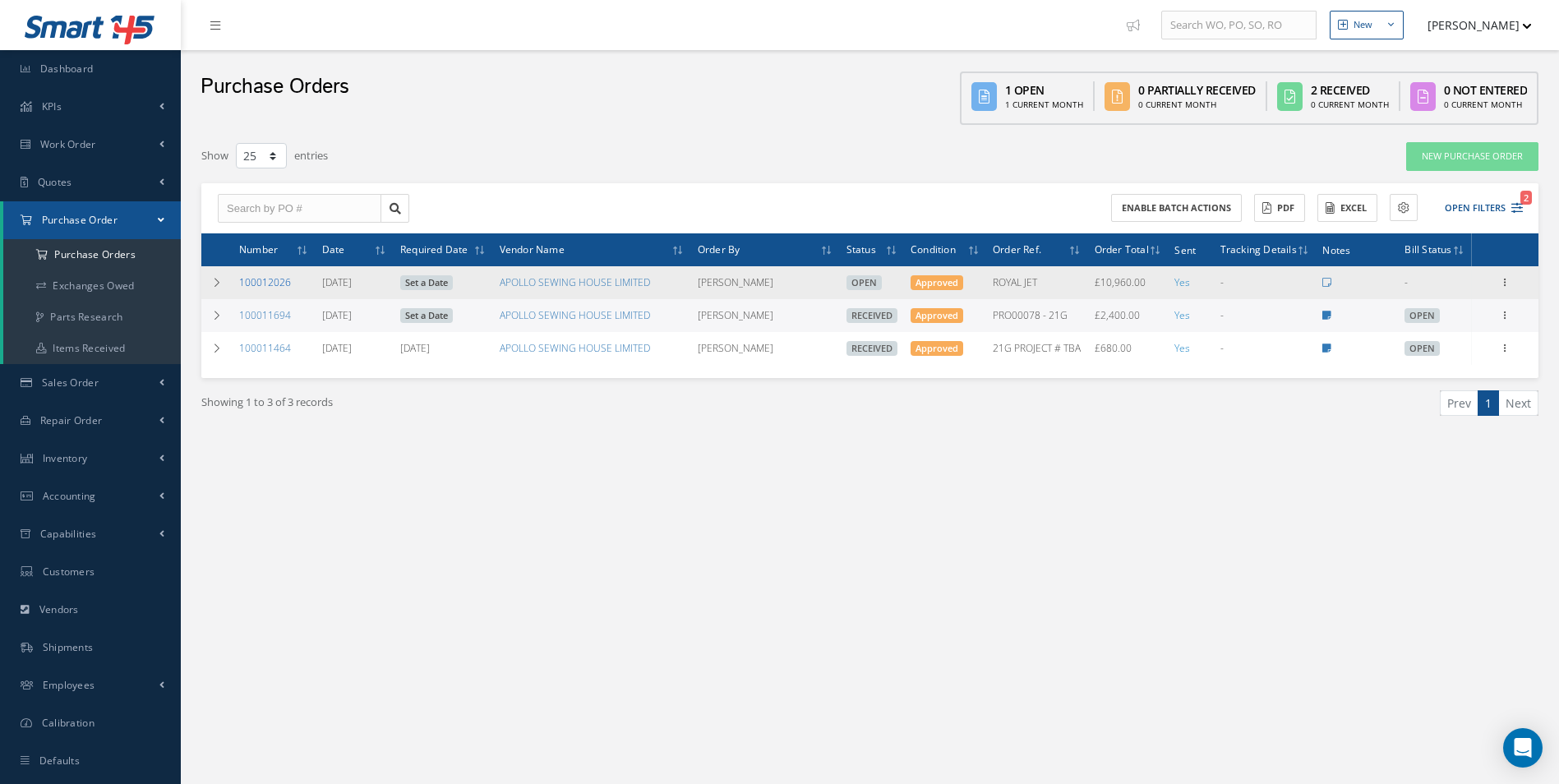
click at [266, 282] on link "100012026" at bounding box center [265, 282] width 52 height 14
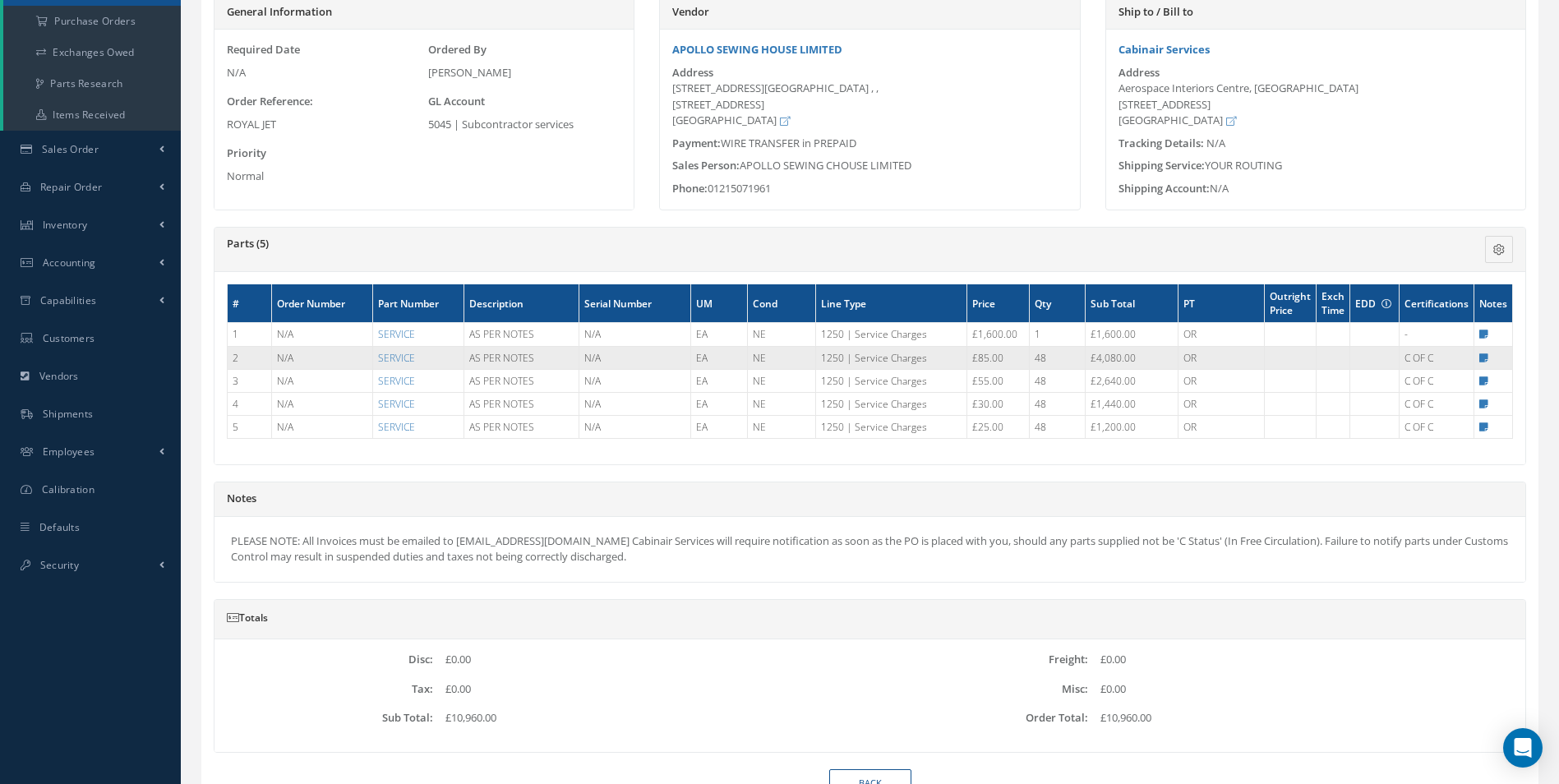
scroll to position [247, 0]
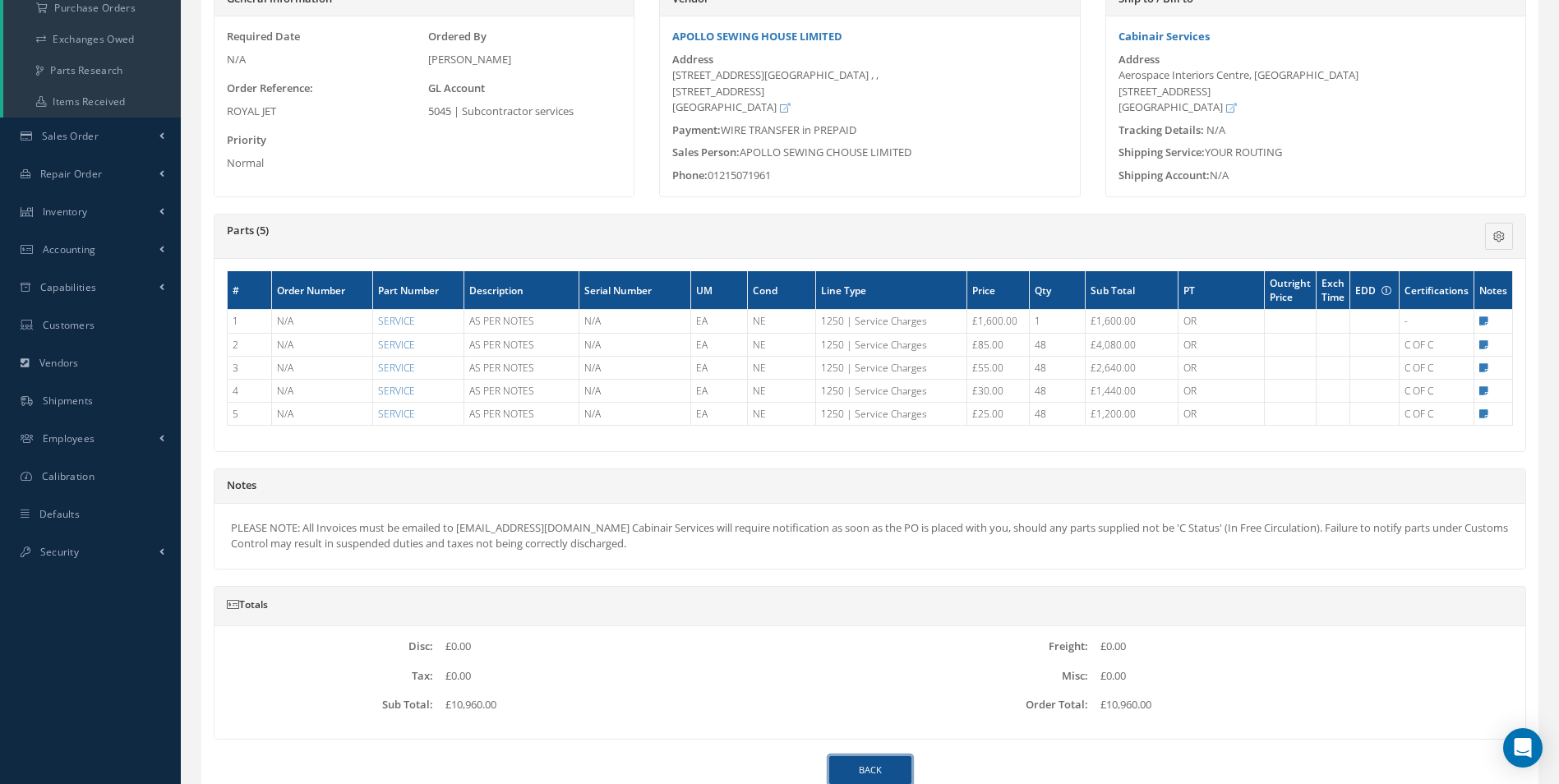
click at [858, 767] on link "Back" at bounding box center [870, 770] width 83 height 29
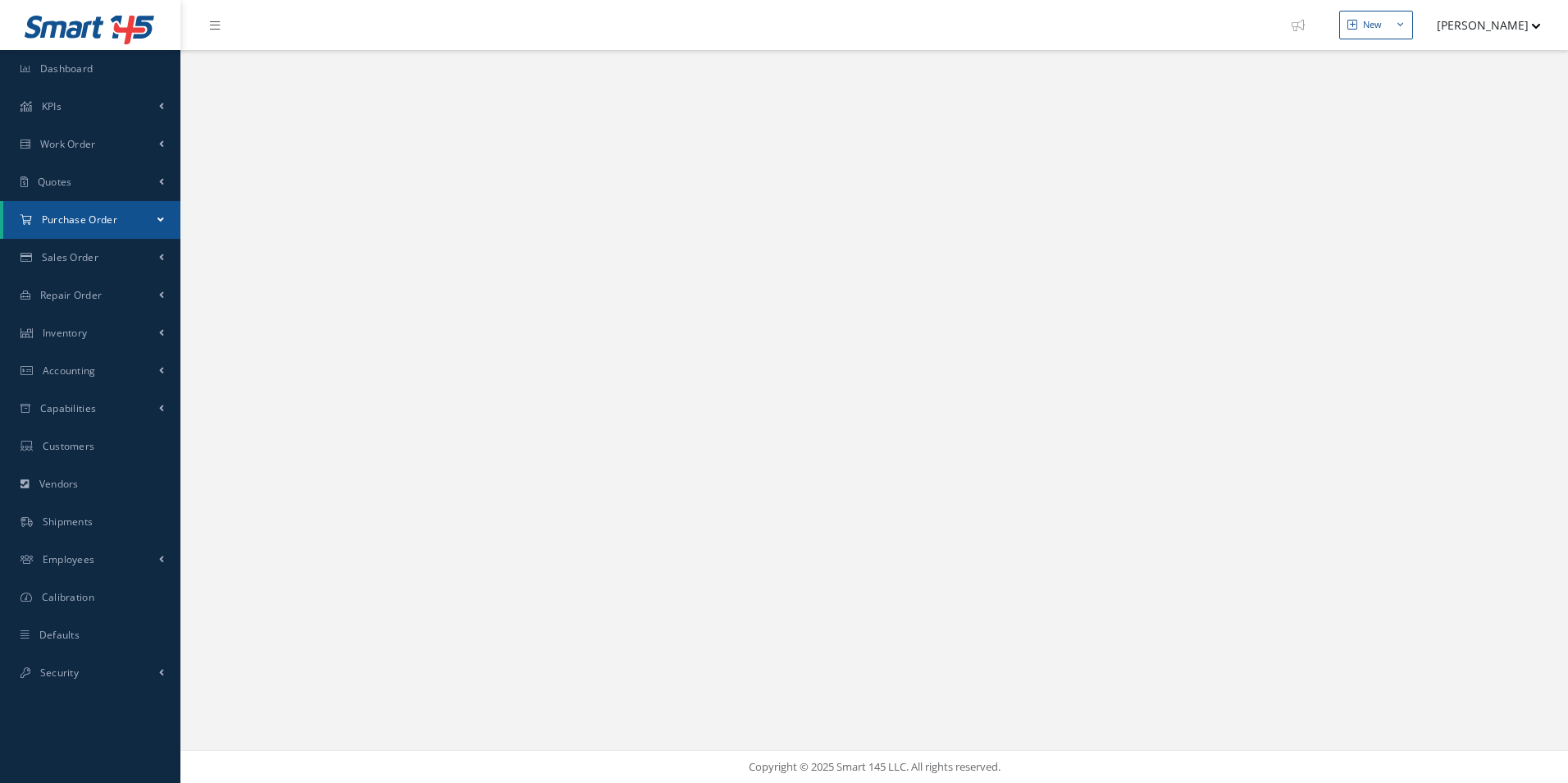
select select "25"
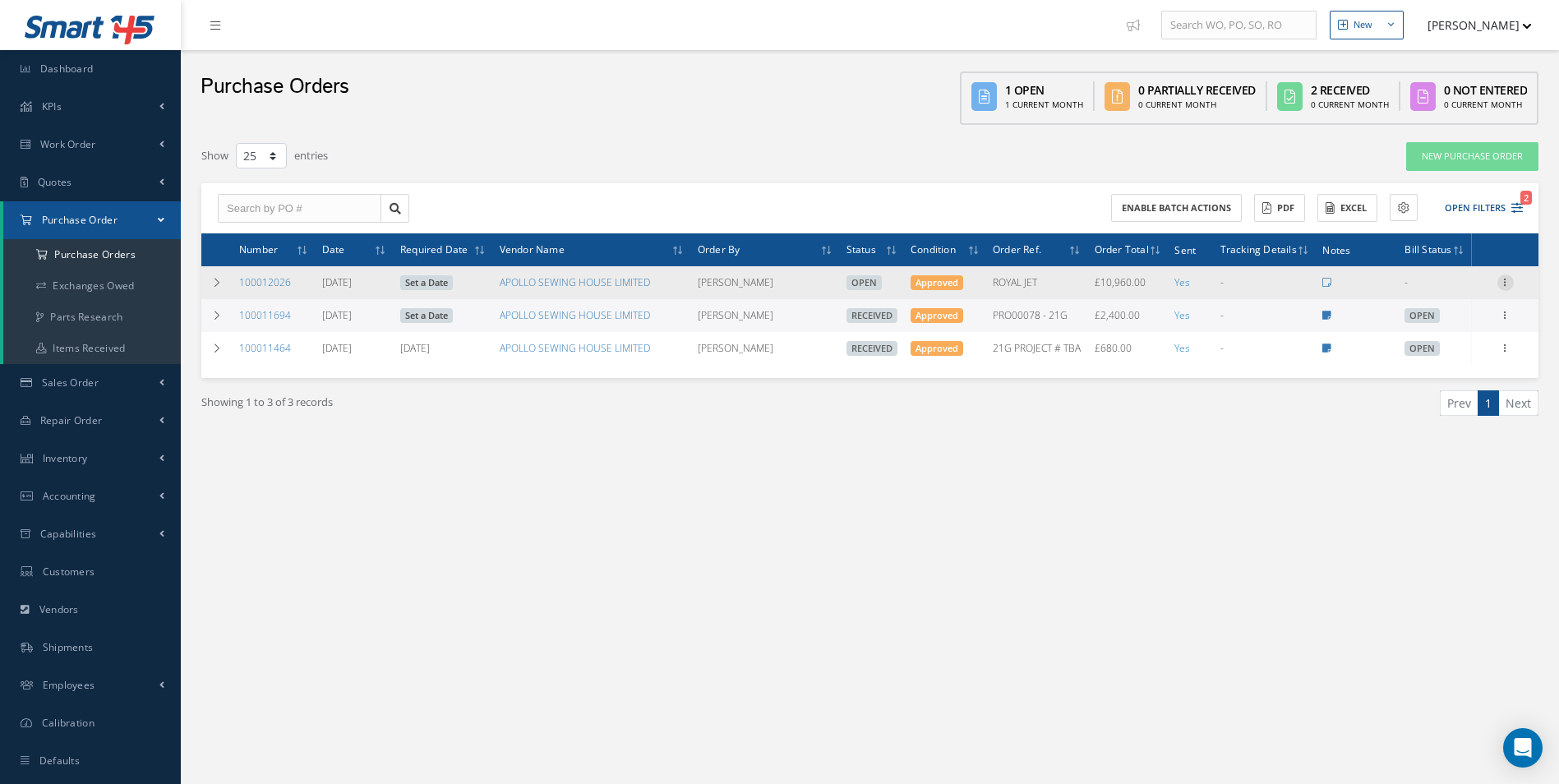
click at [1497, 283] on icon at bounding box center [1505, 280] width 17 height 13
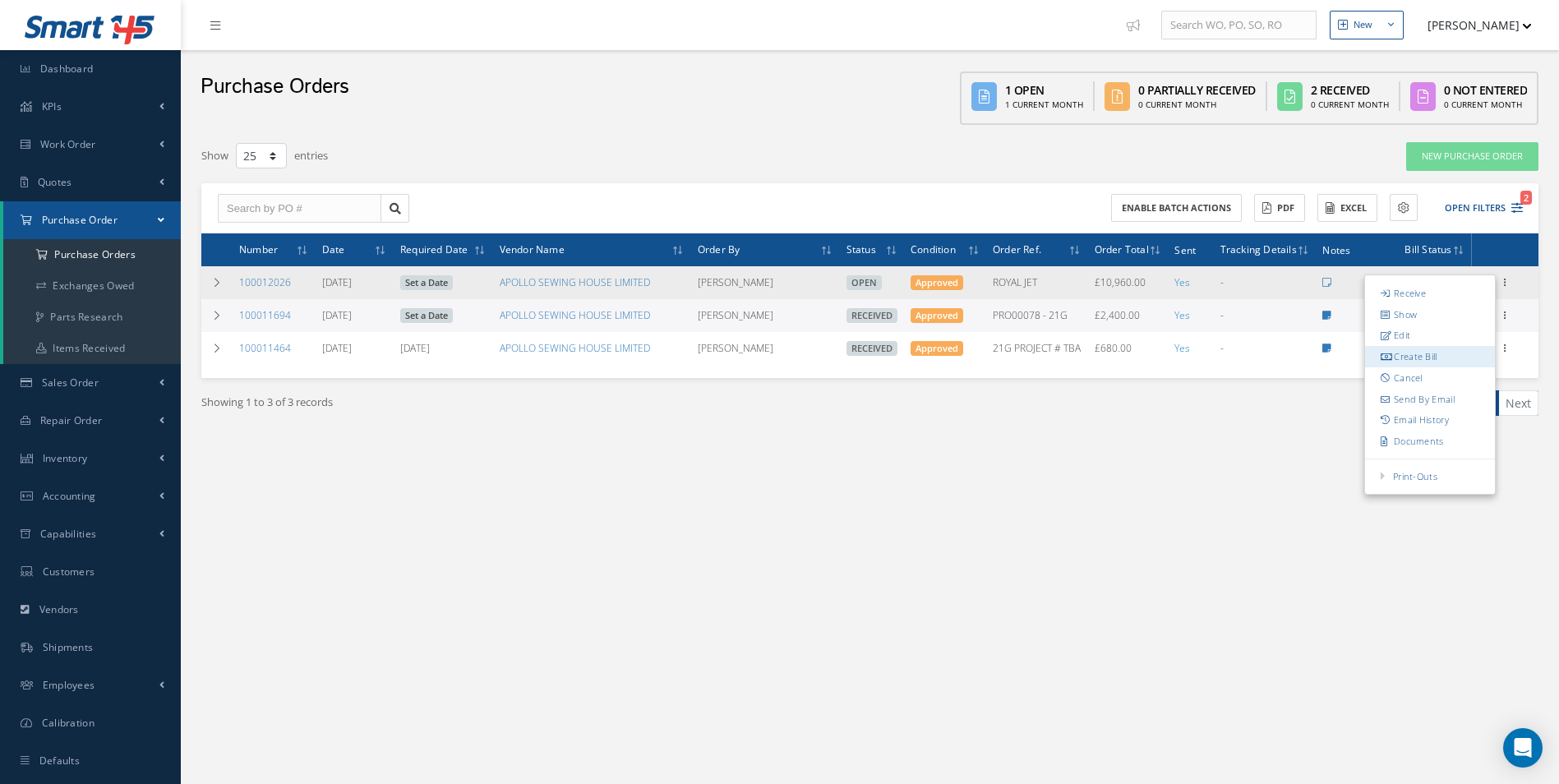
click at [1437, 359] on link "Create Bill" at bounding box center [1430, 356] width 130 height 22
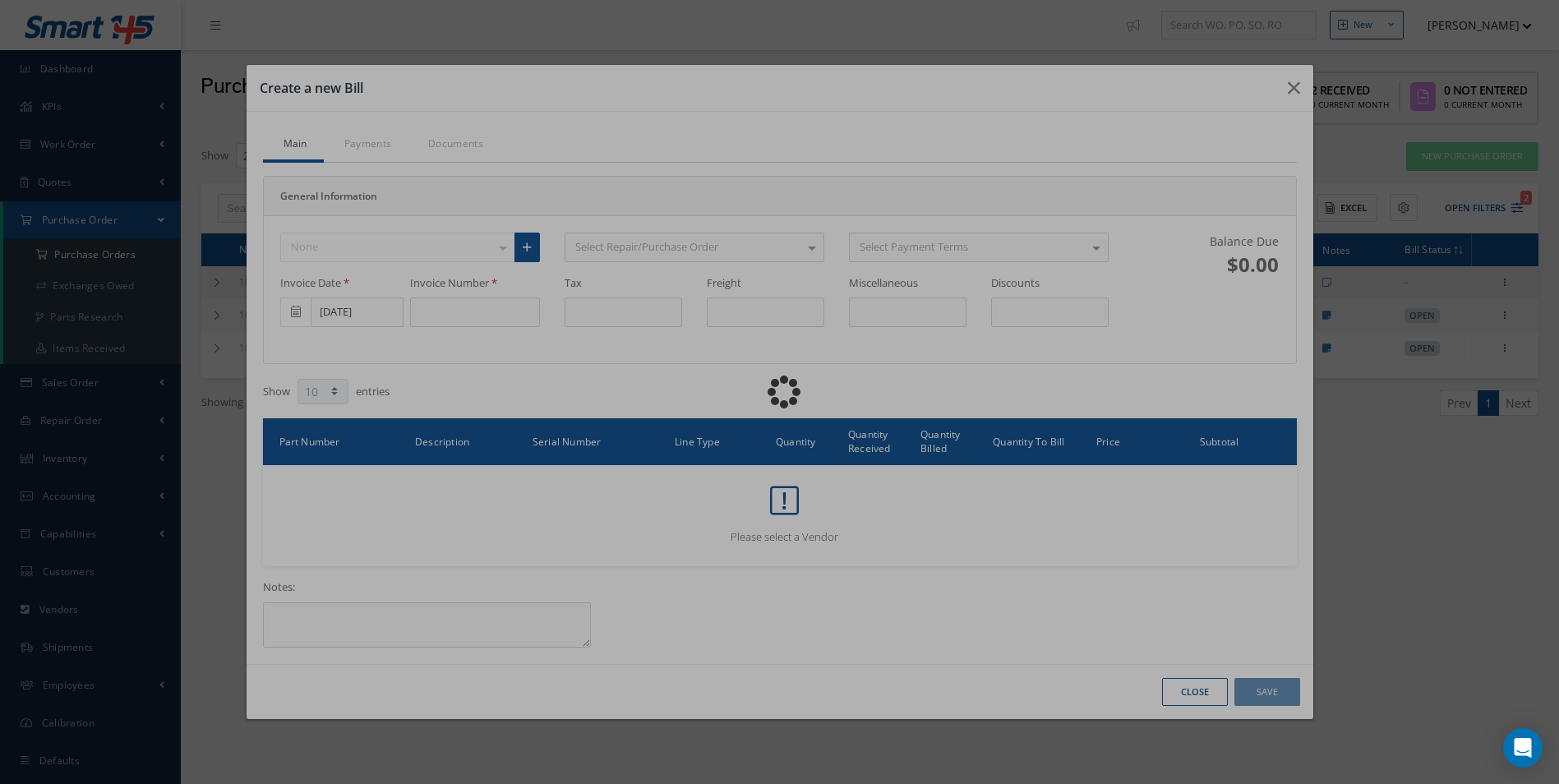
type input "0.00"
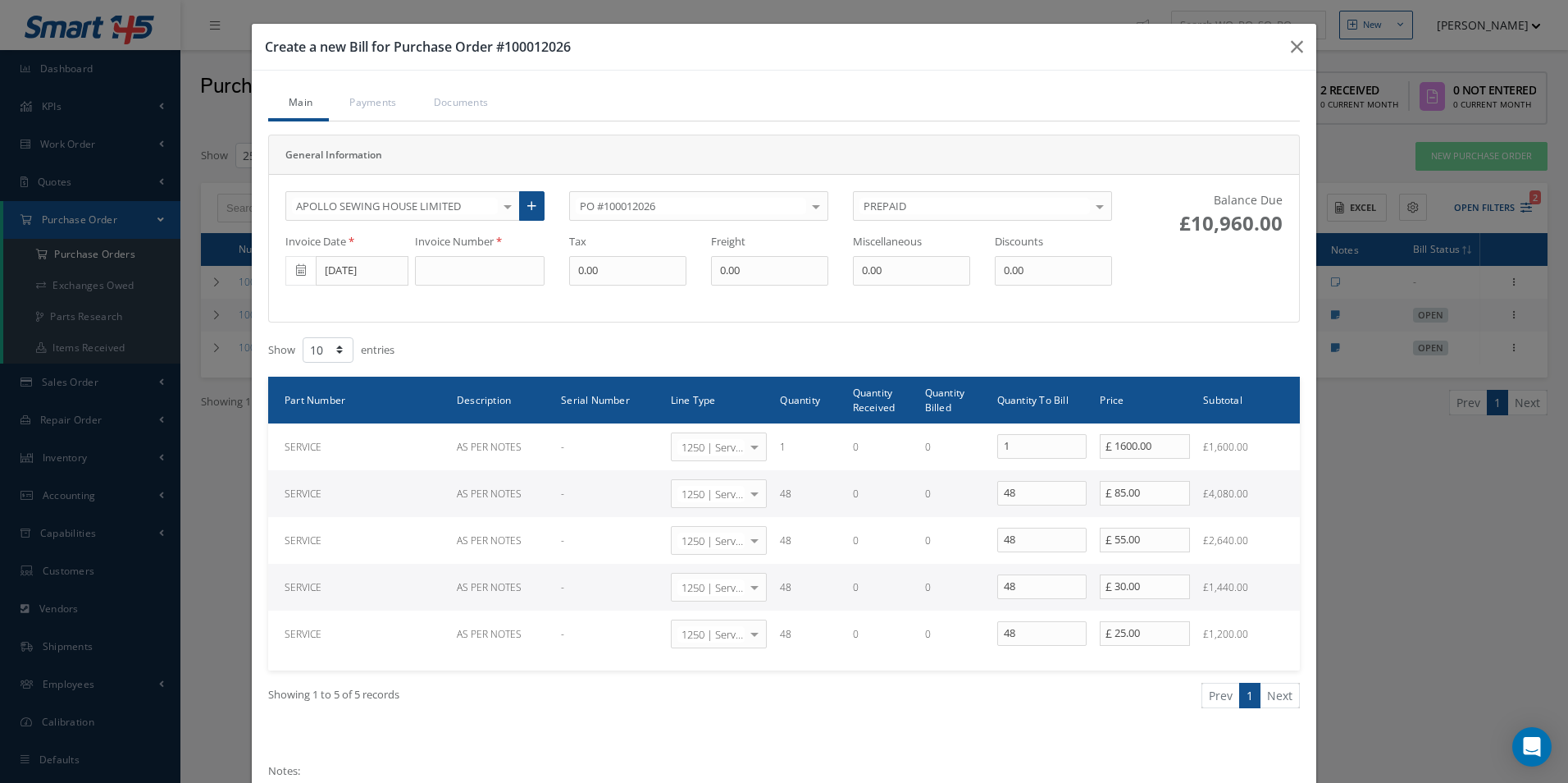
click at [542, 48] on h3 "Create a new Bill for Purchase Order #100012026" at bounding box center [771, 47] width 1013 height 20
copy h3 "100012026"
click at [1291, 48] on icon "button" at bounding box center [1297, 47] width 12 height 20
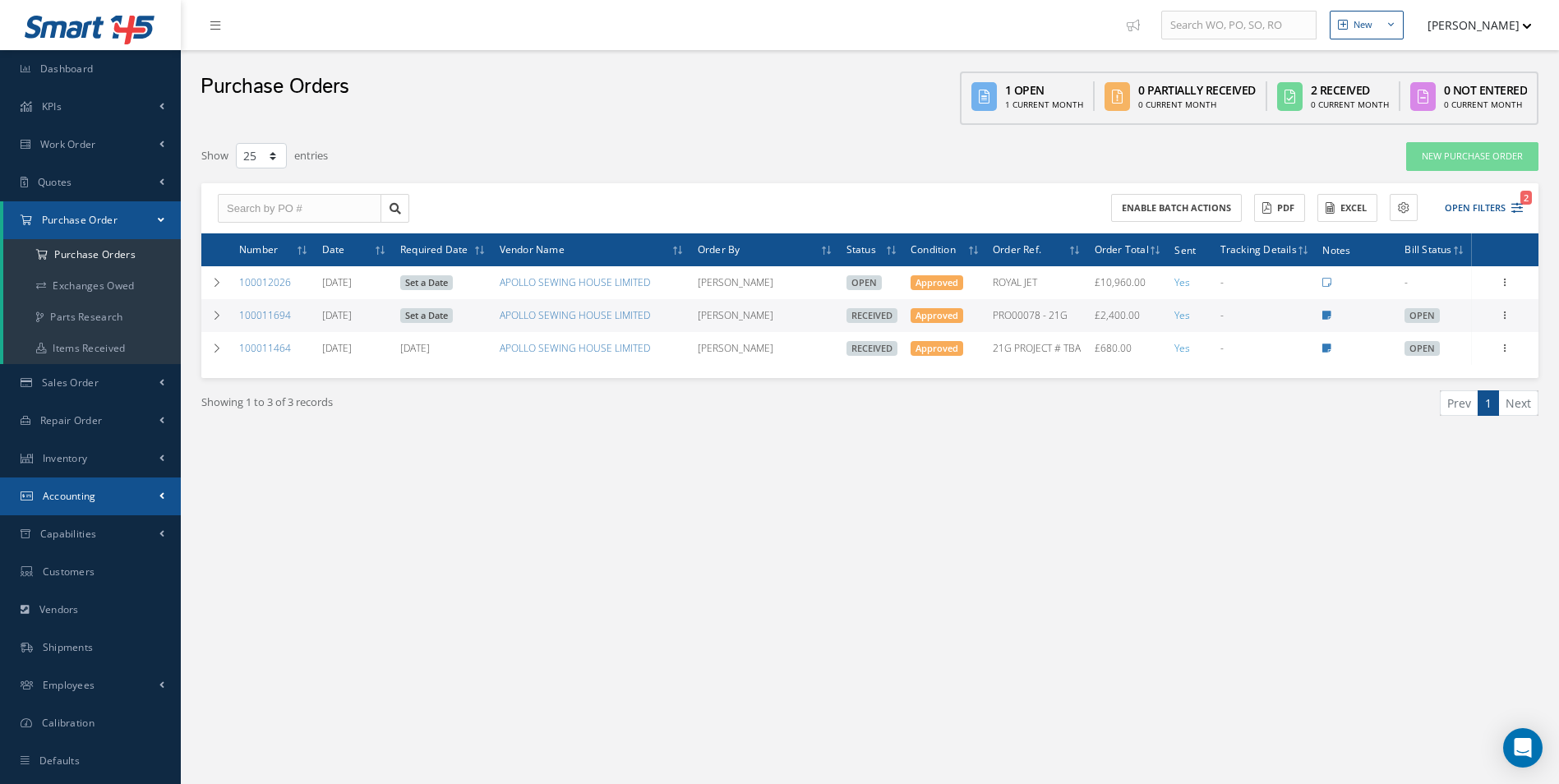
click at [109, 487] on link "Accounting" at bounding box center [90, 497] width 181 height 38
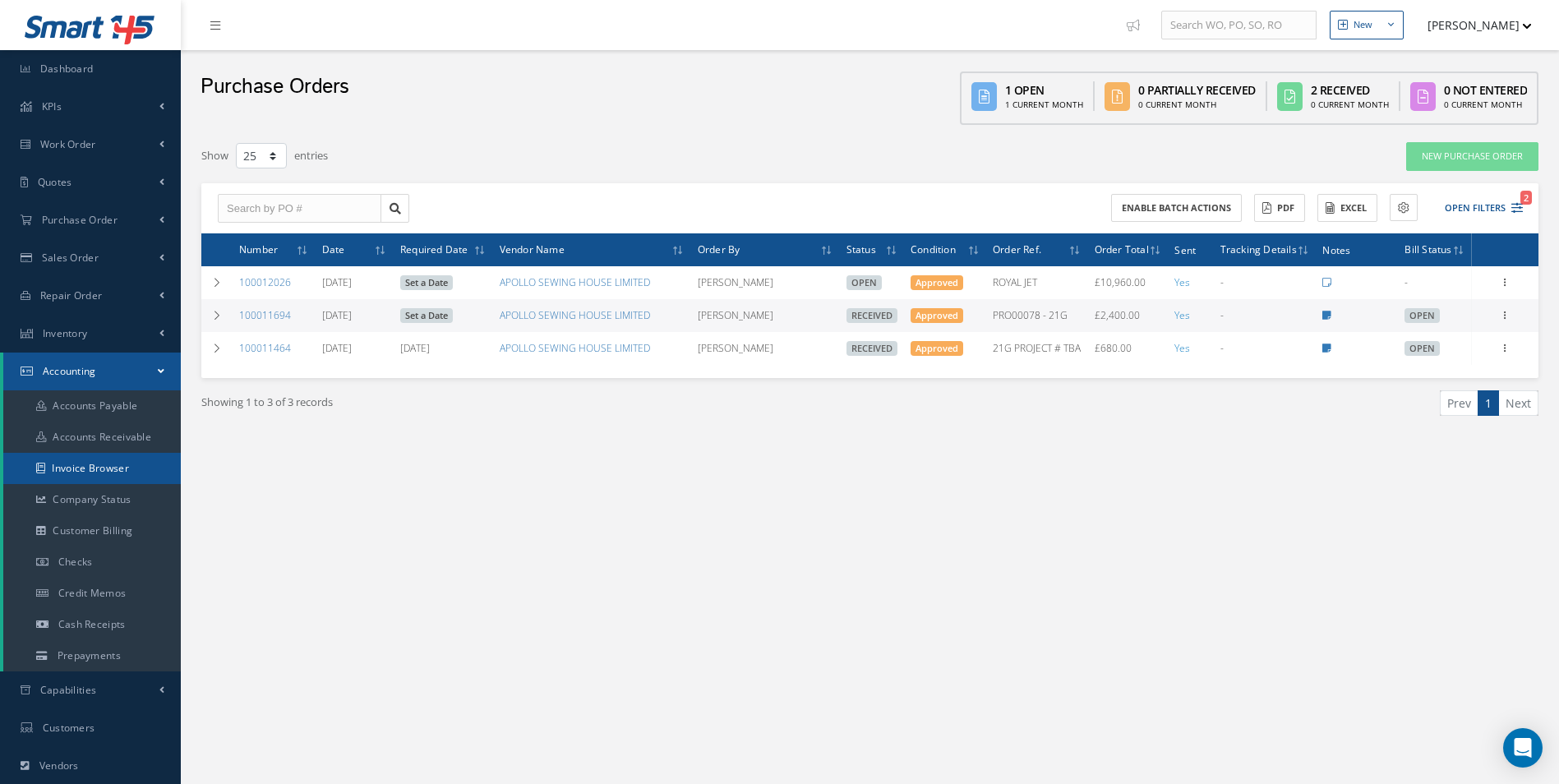
click at [103, 475] on link "Invoice Browser" at bounding box center [92, 468] width 177 height 31
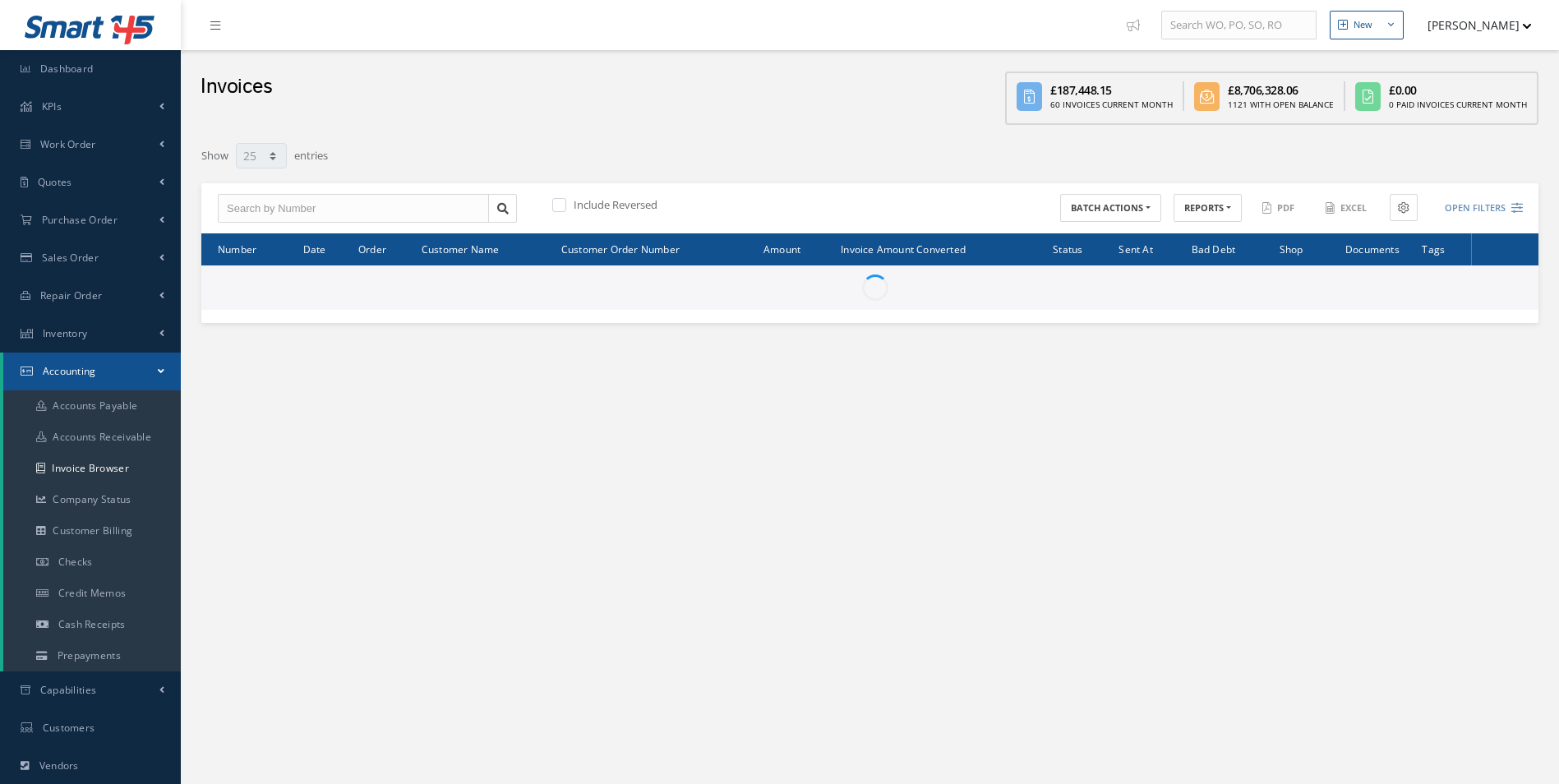
select select "25"
